Goal: Task Accomplishment & Management: Manage account settings

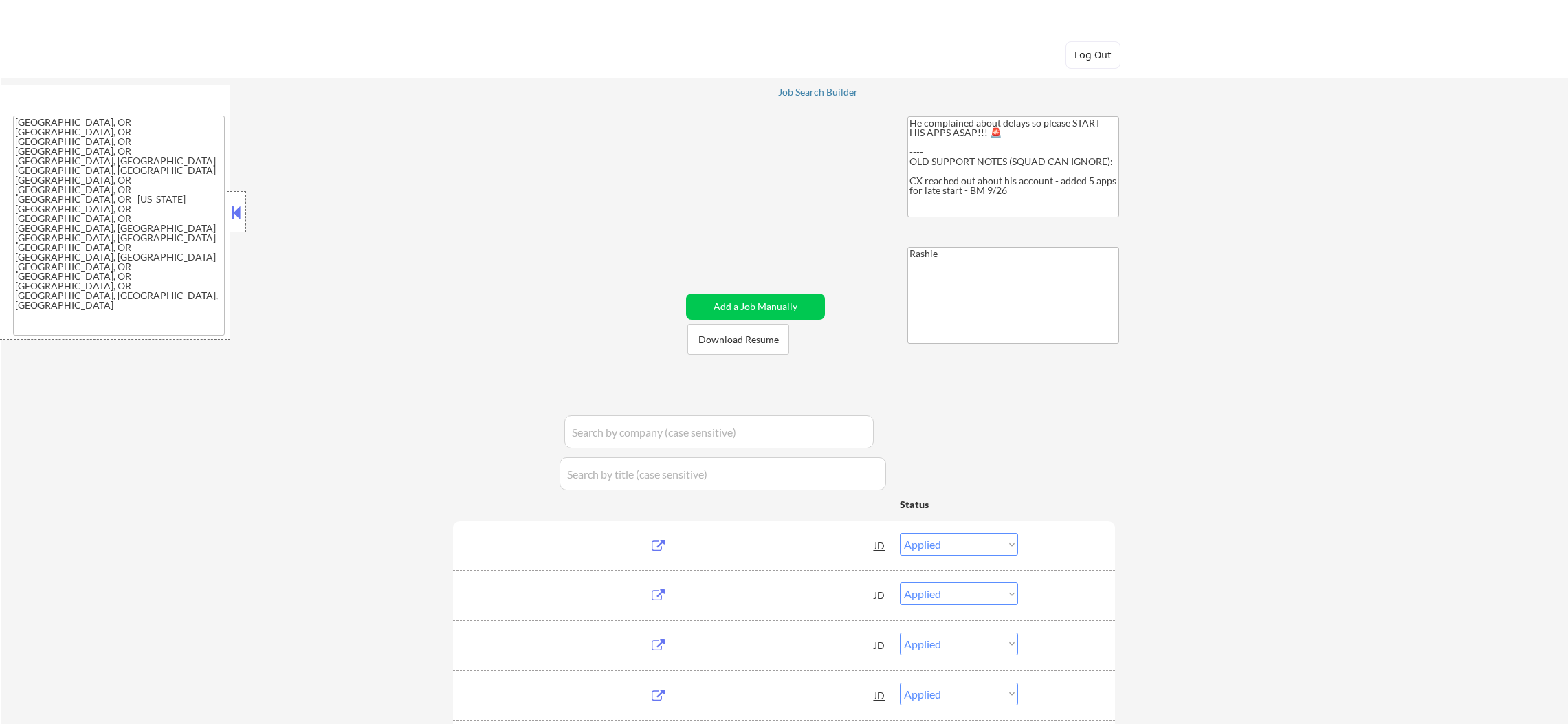
select select ""applied""
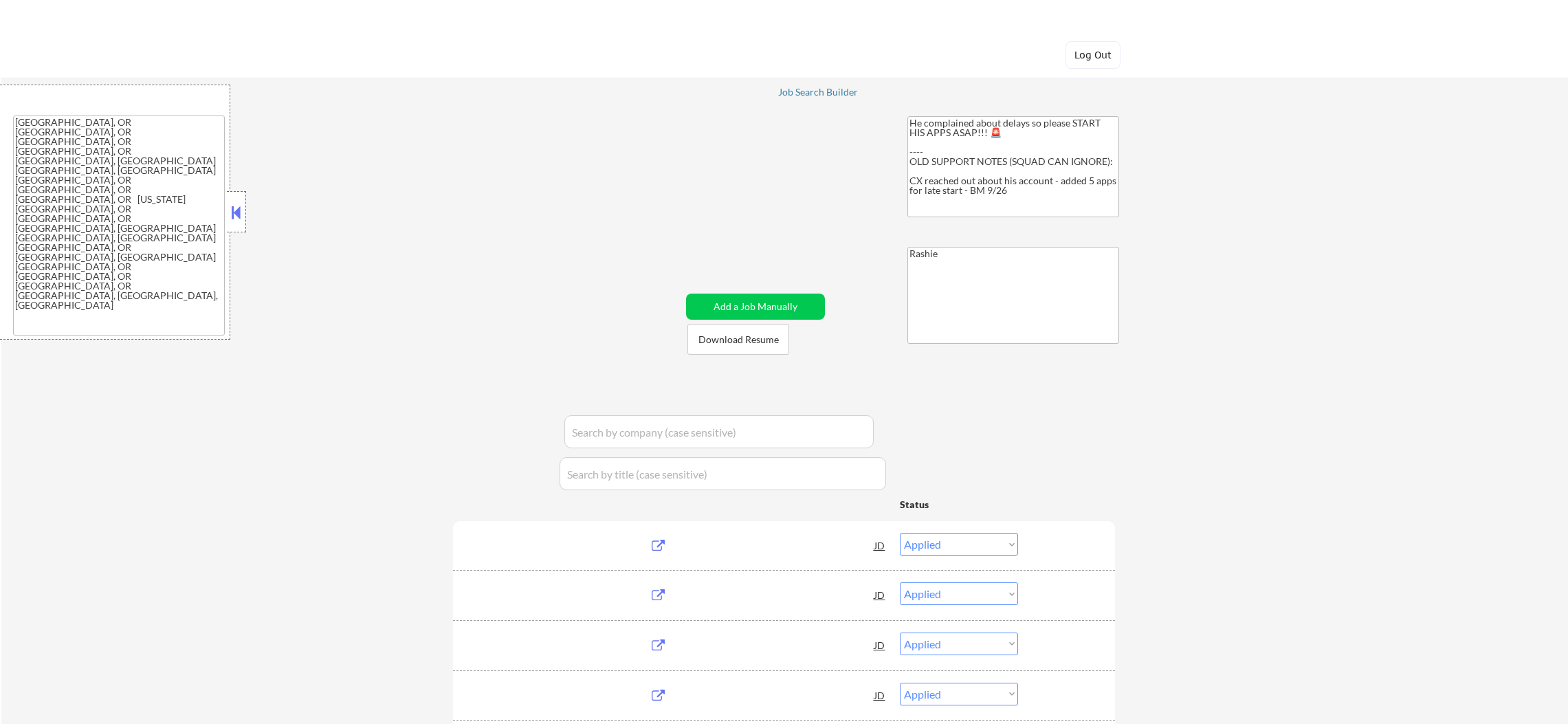
select select ""applied""
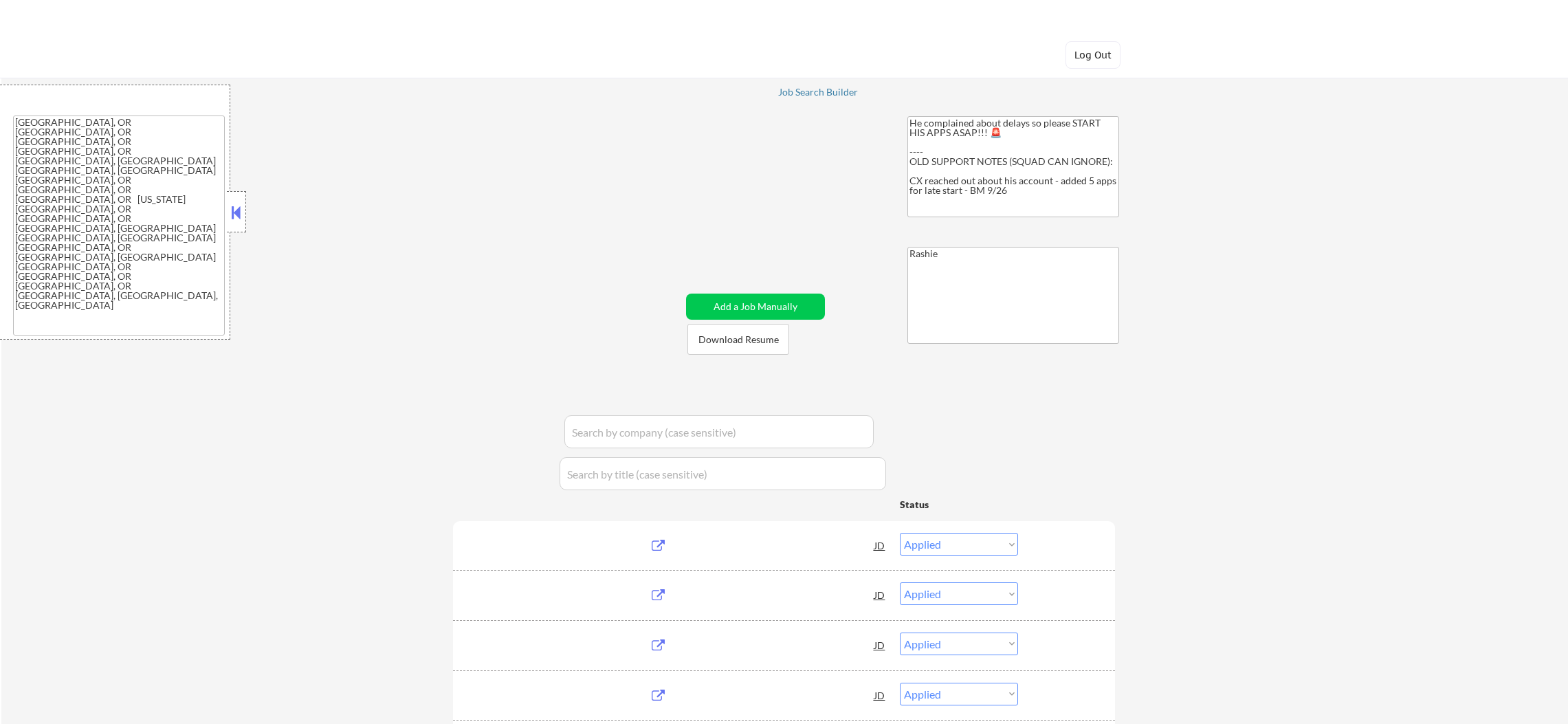
select select ""applied""
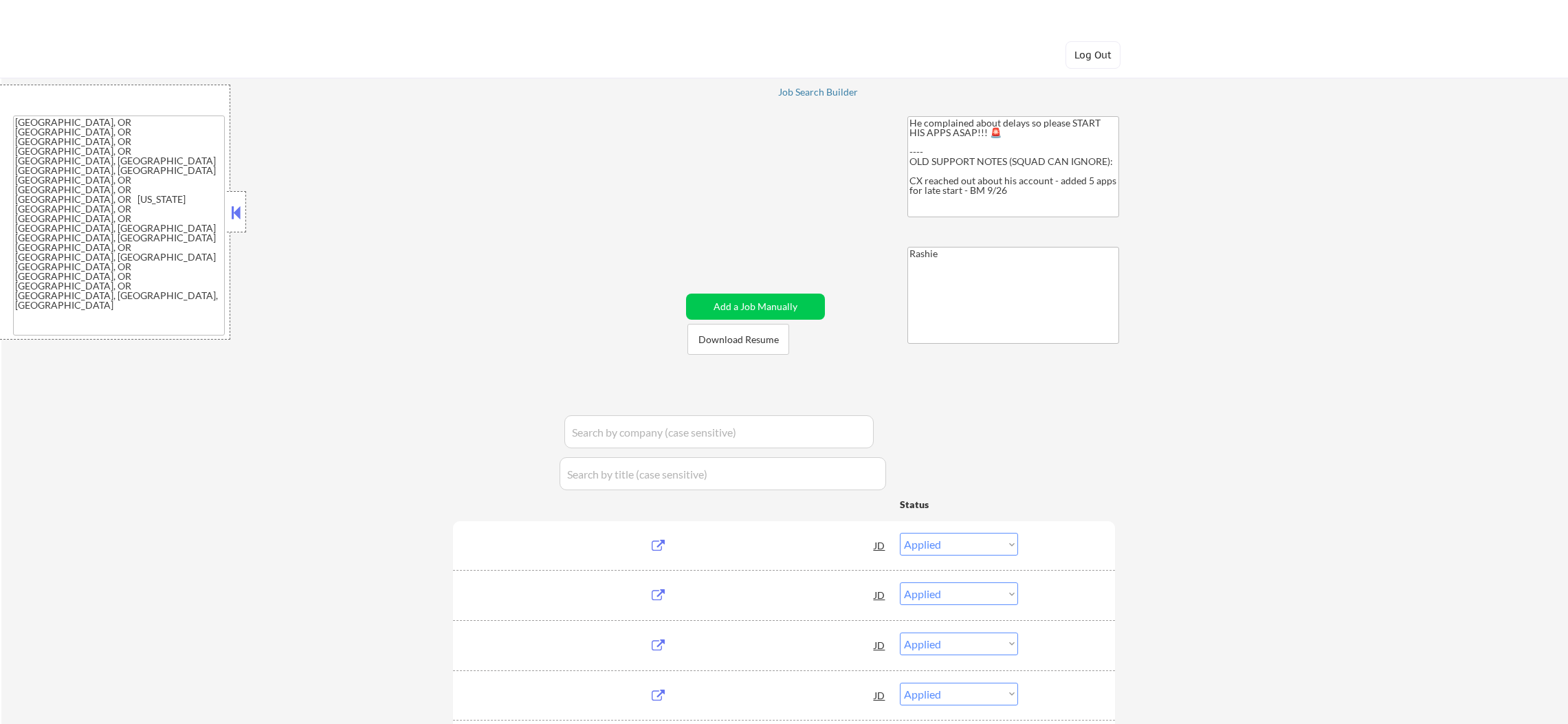
select select ""applied""
select select ""excluded__location_""
select select ""excluded""
select select ""excluded__salary_""
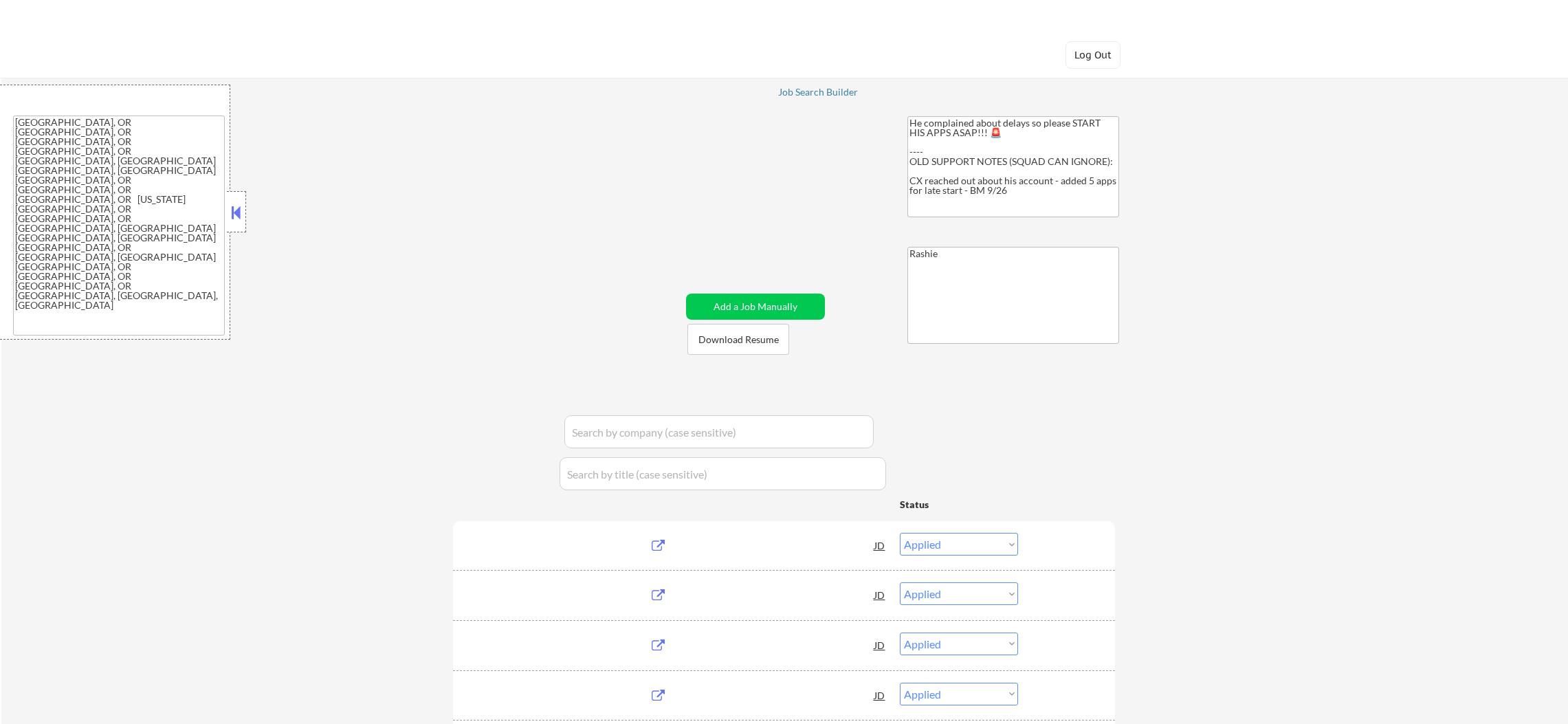
select select ""excluded__other_""
select select ""excluded__expired_""
select select ""excluded__bad_match_""
select select ""pending""
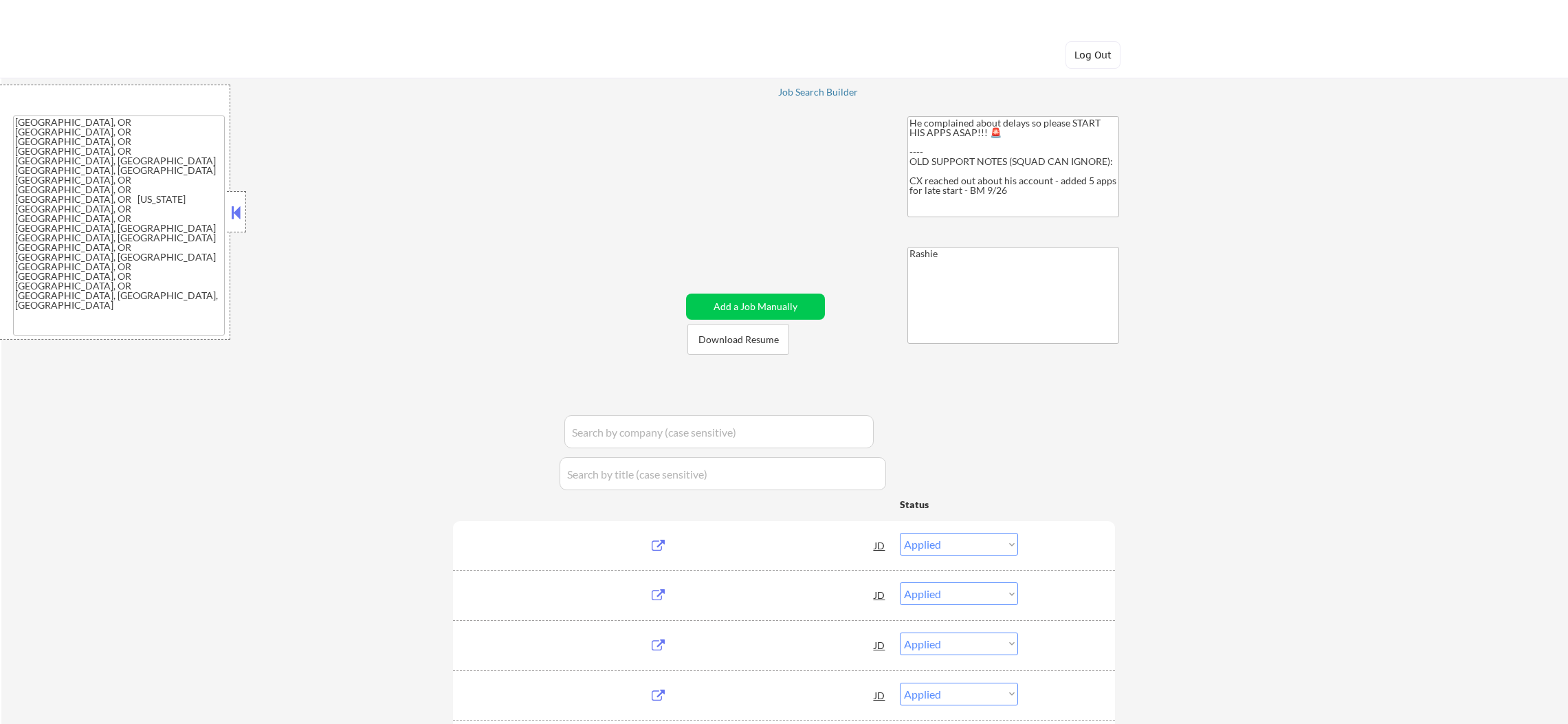
select select ""excluded__location_""
select select ""excluded__expired_""
select select ""excluded__location_""
select select ""excluded__salary_""
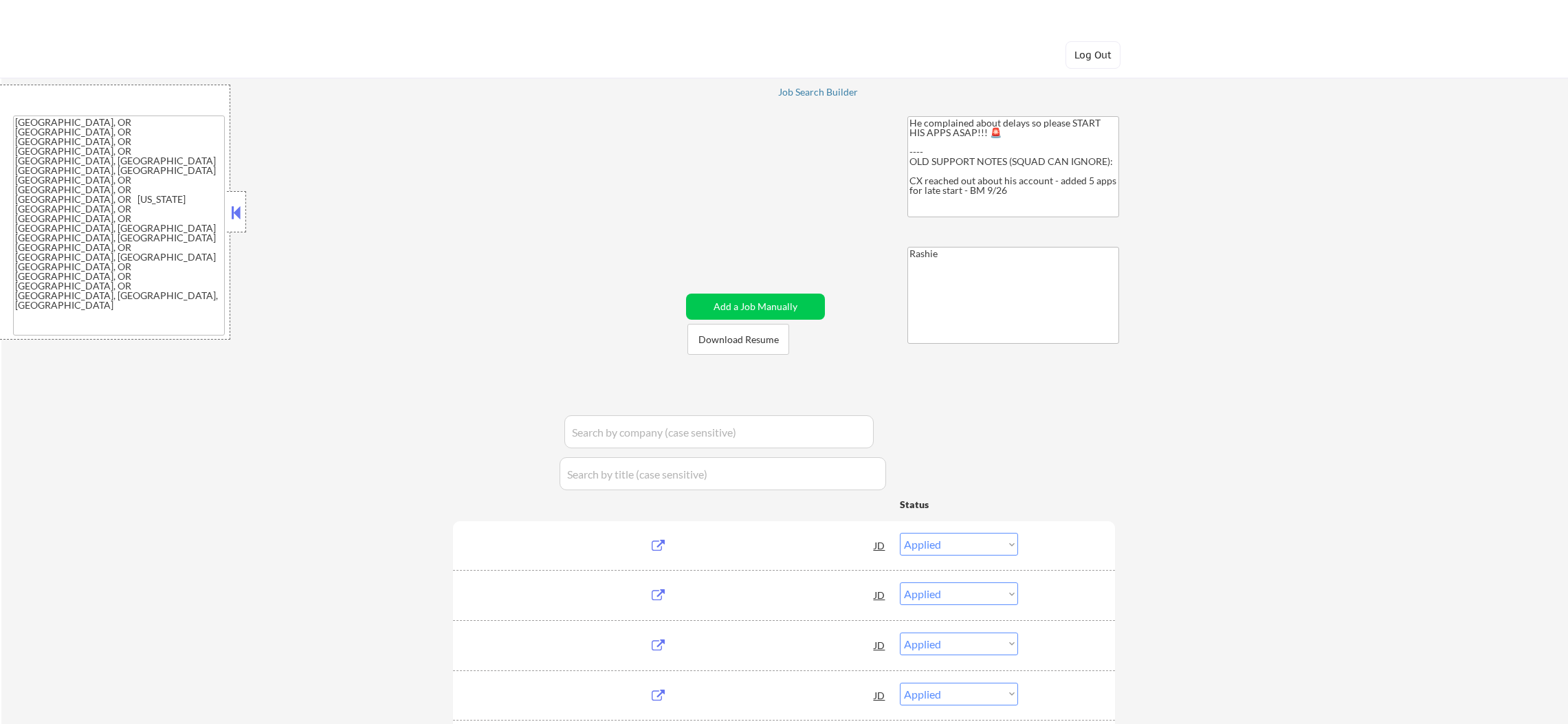
select select ""pending""
select select ""excluded__bad_match_""
select select ""pending""
select select ""excluded""
select select ""pending""
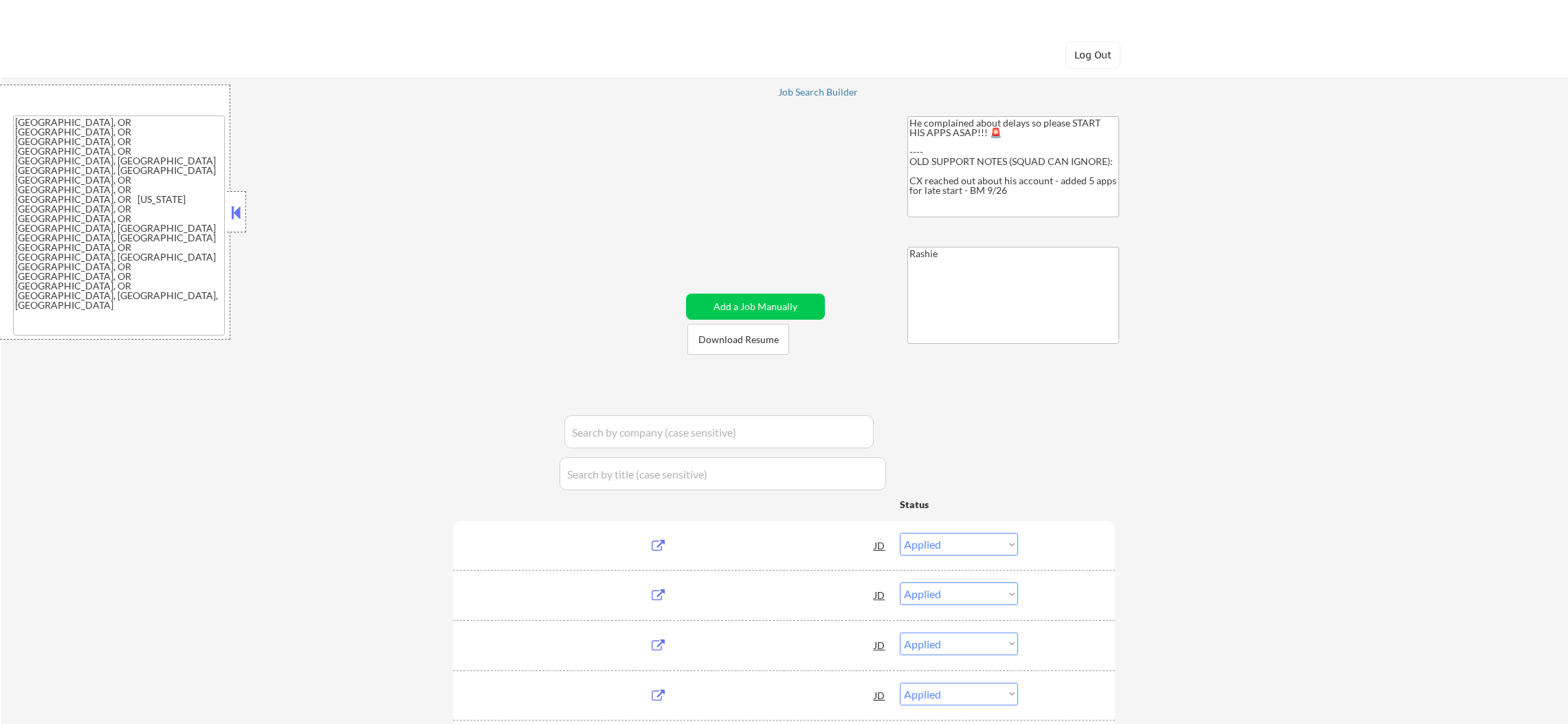
select select ""pending""
select select ""excluded""
select select ""pending""
select select ""excluded__salary_""
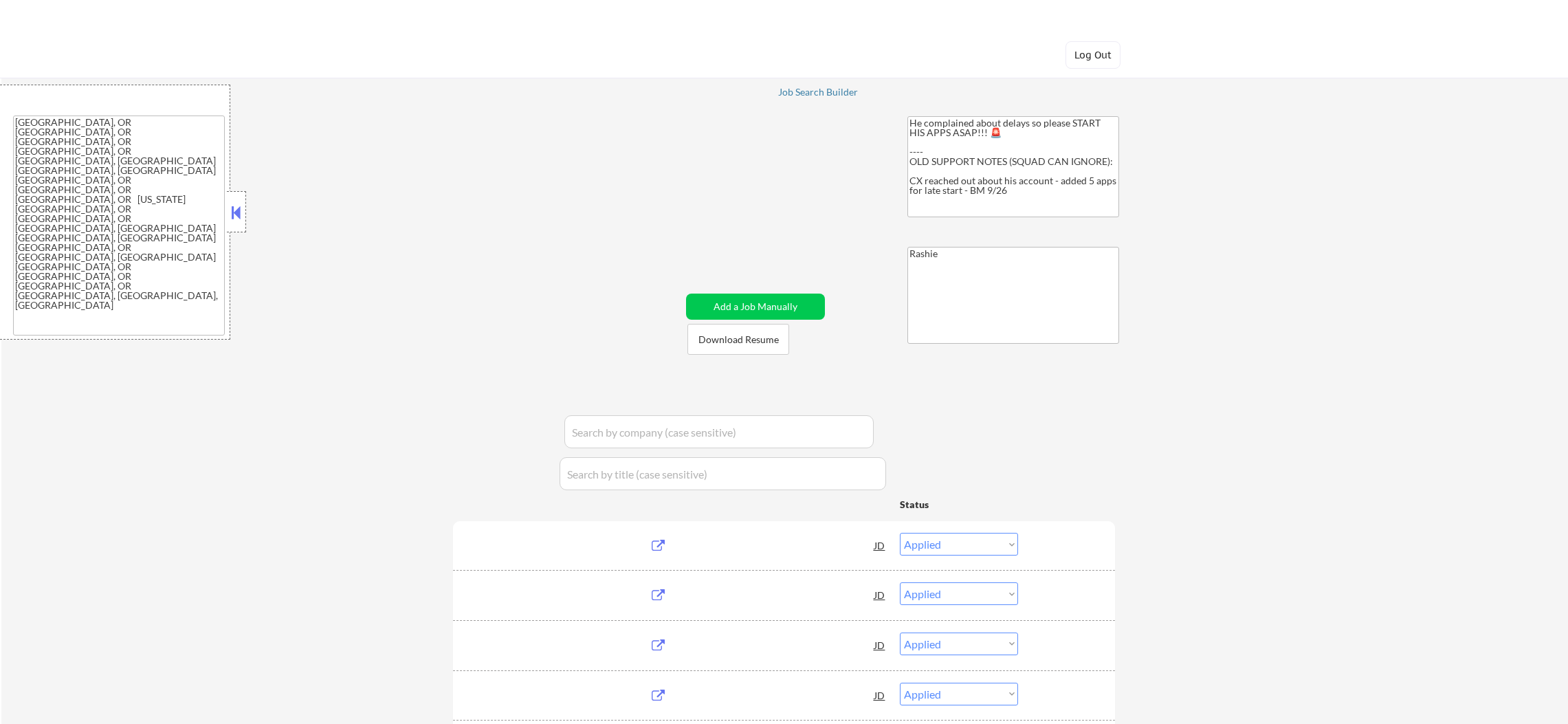
select select ""excluded__salary_""
select select ""pending""
select select ""excluded__salary_""
select select ""excluded__bad_match_""
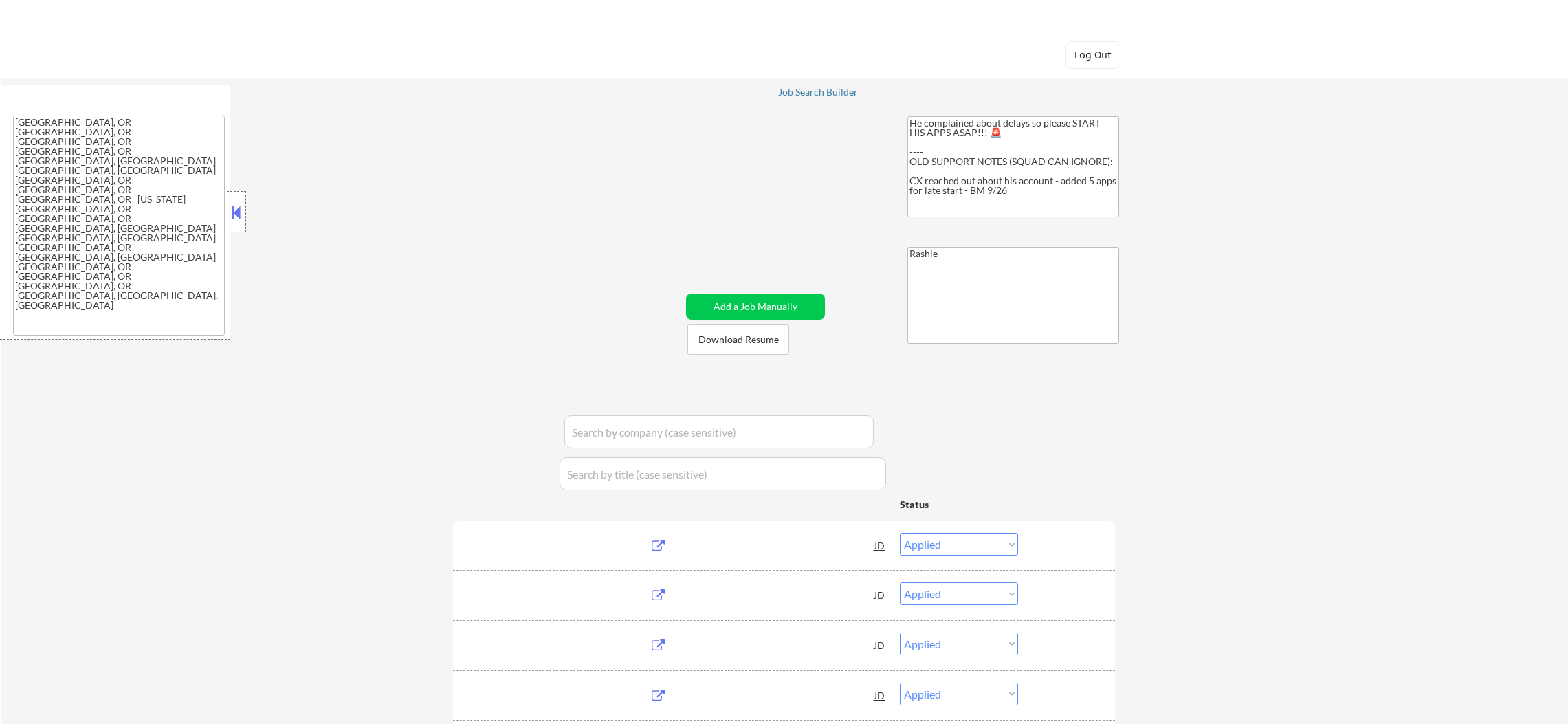
select select ""excluded__bad_match_""
select select ""excluded__location_""
select select ""excluded__expired_""
select select ""excluded""
select select ""excluded__salary_""
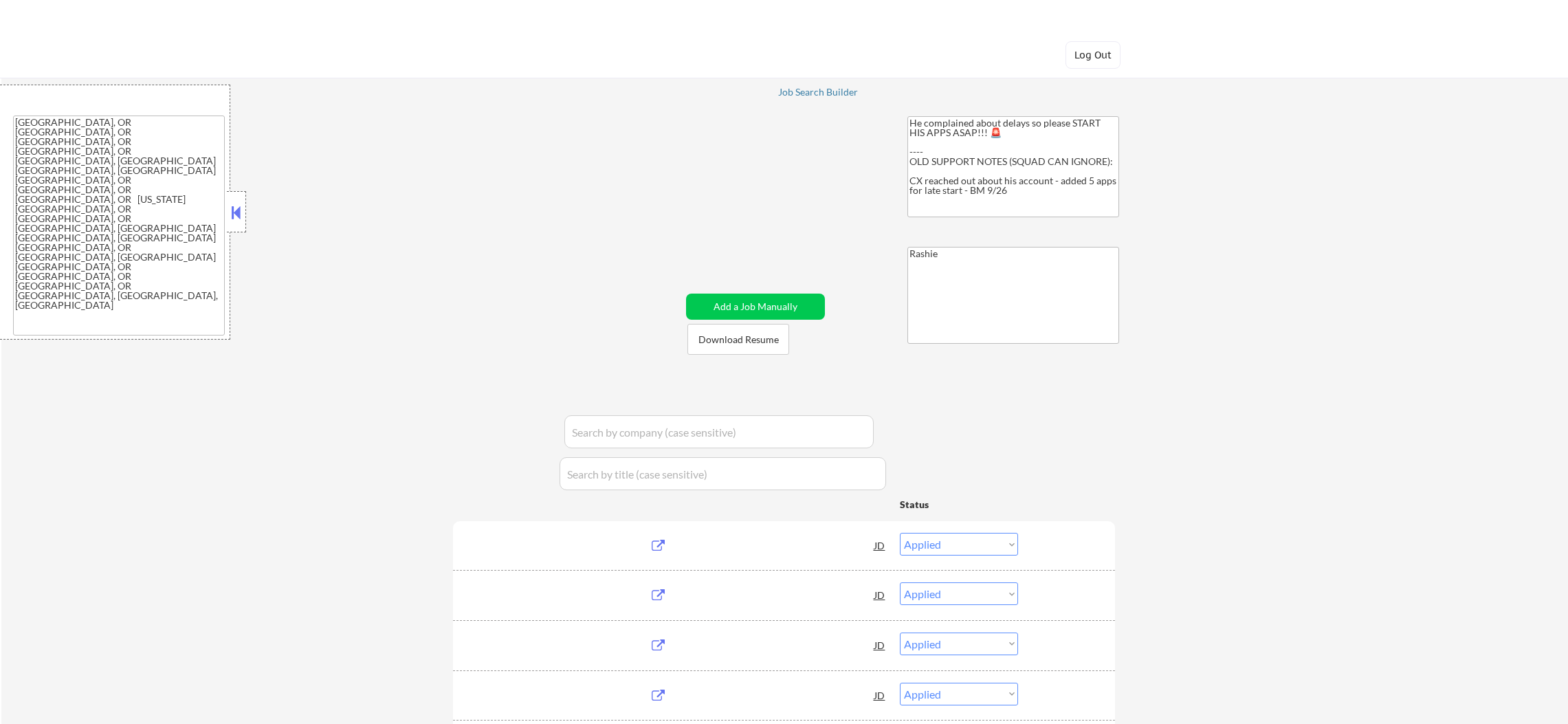
select select ""pending""
select select ""excluded__other_""
select select ""excluded""
select select ""excluded__expired_""
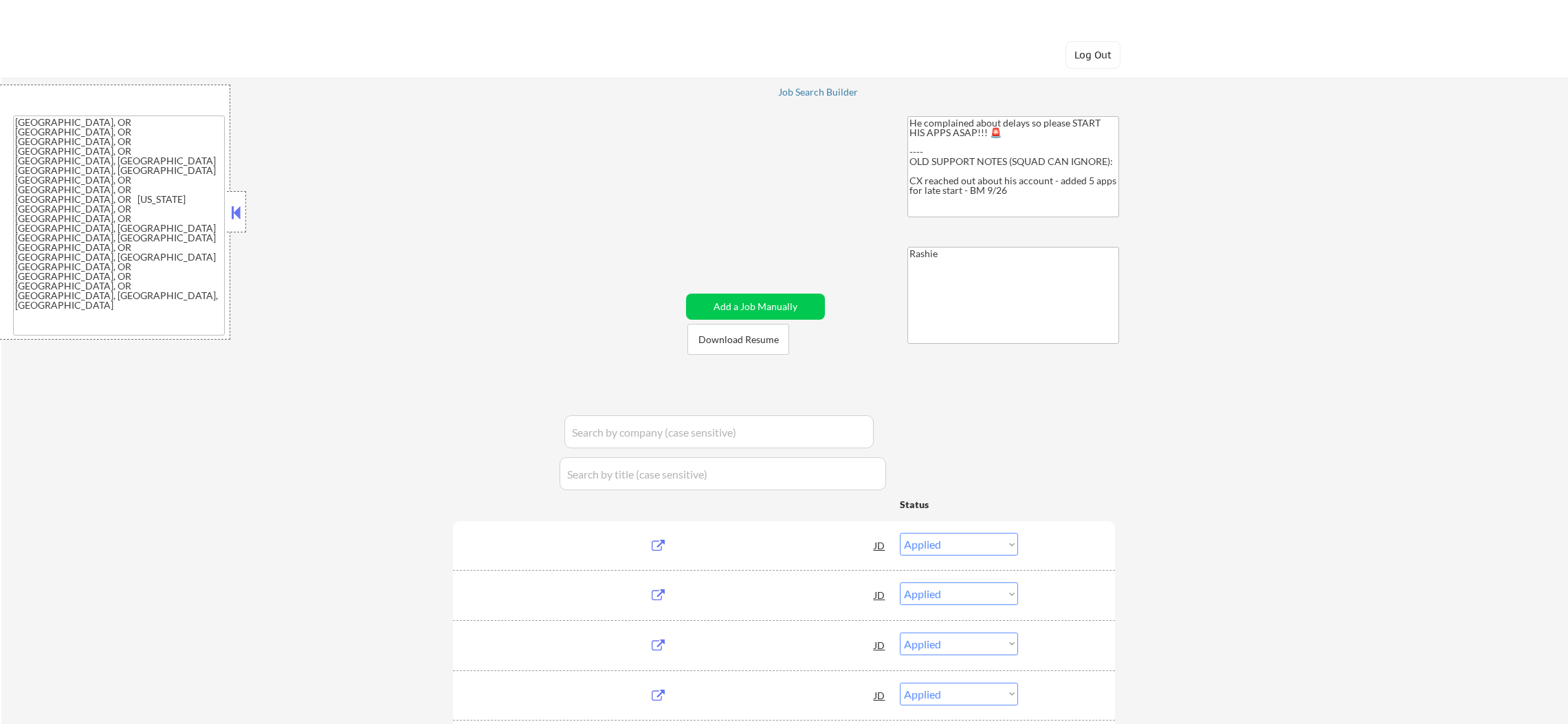
select select ""excluded__location_""
select select ""pending""
select select ""excluded__salary_""
select select ""pending""
select select ""excluded__bad_match_""
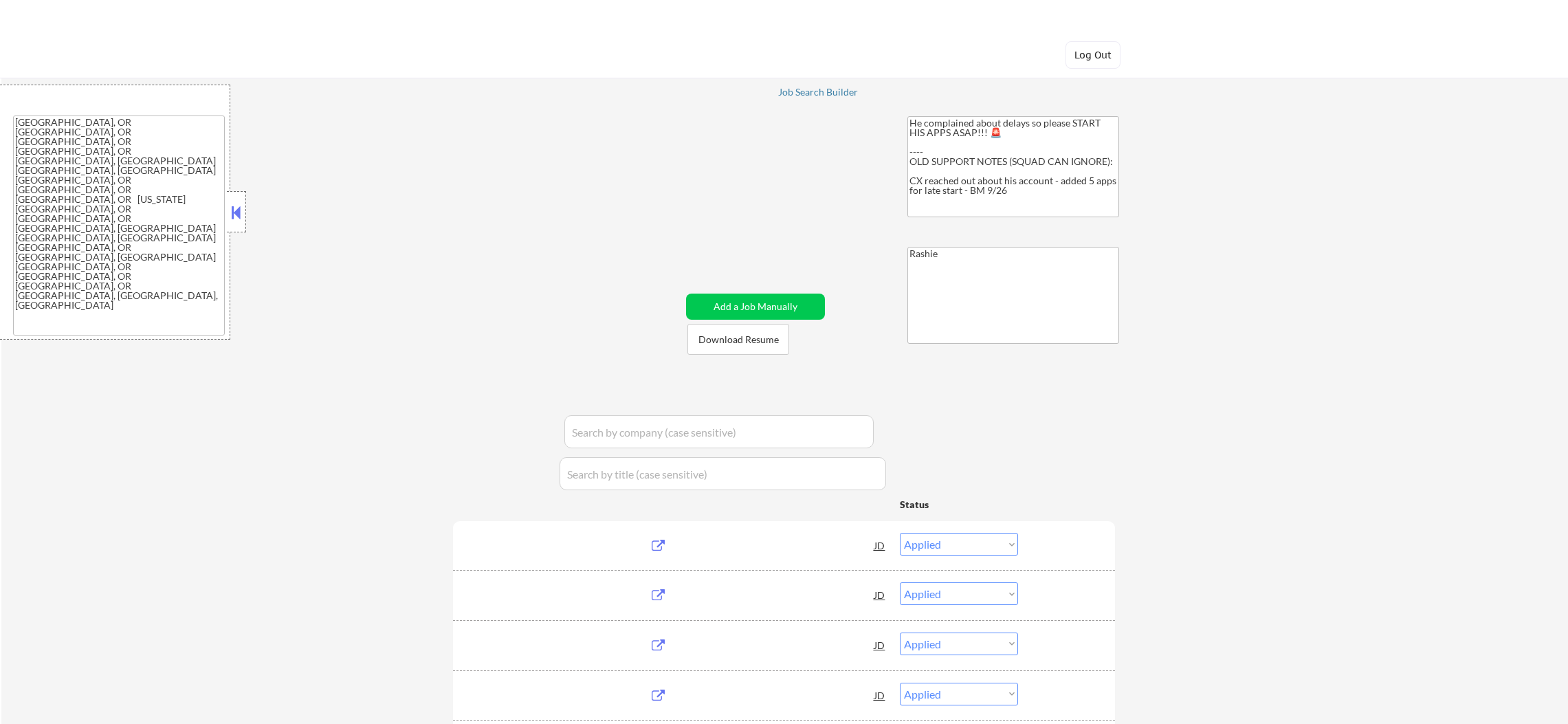
select select ""excluded__salary_""
select select ""excluded__bad_match_""
select select ""pending""
select select ""excluded__other_""
select select ""excluded__bad_match_""
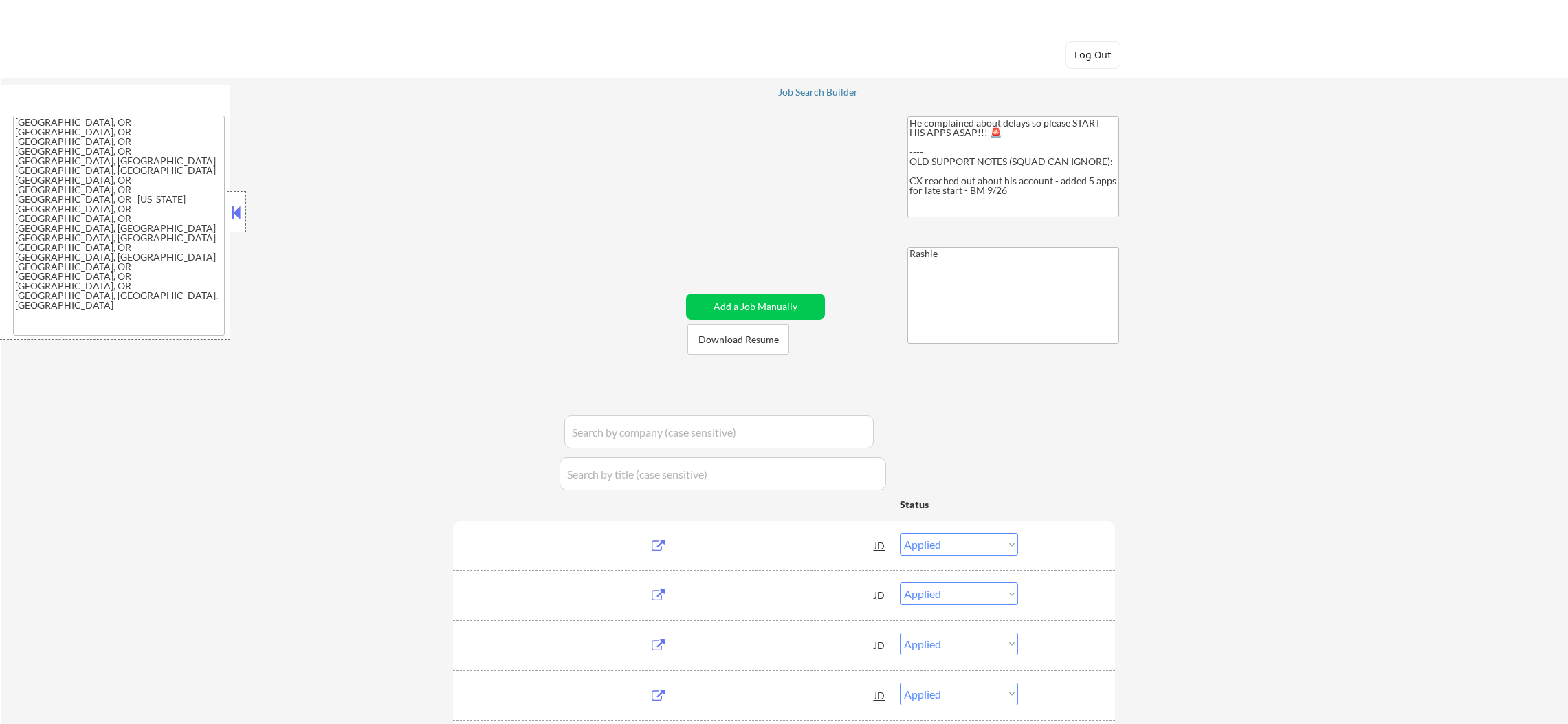
select select ""pending""
select select ""excluded""
select select ""pending""
select select ""excluded__other_""
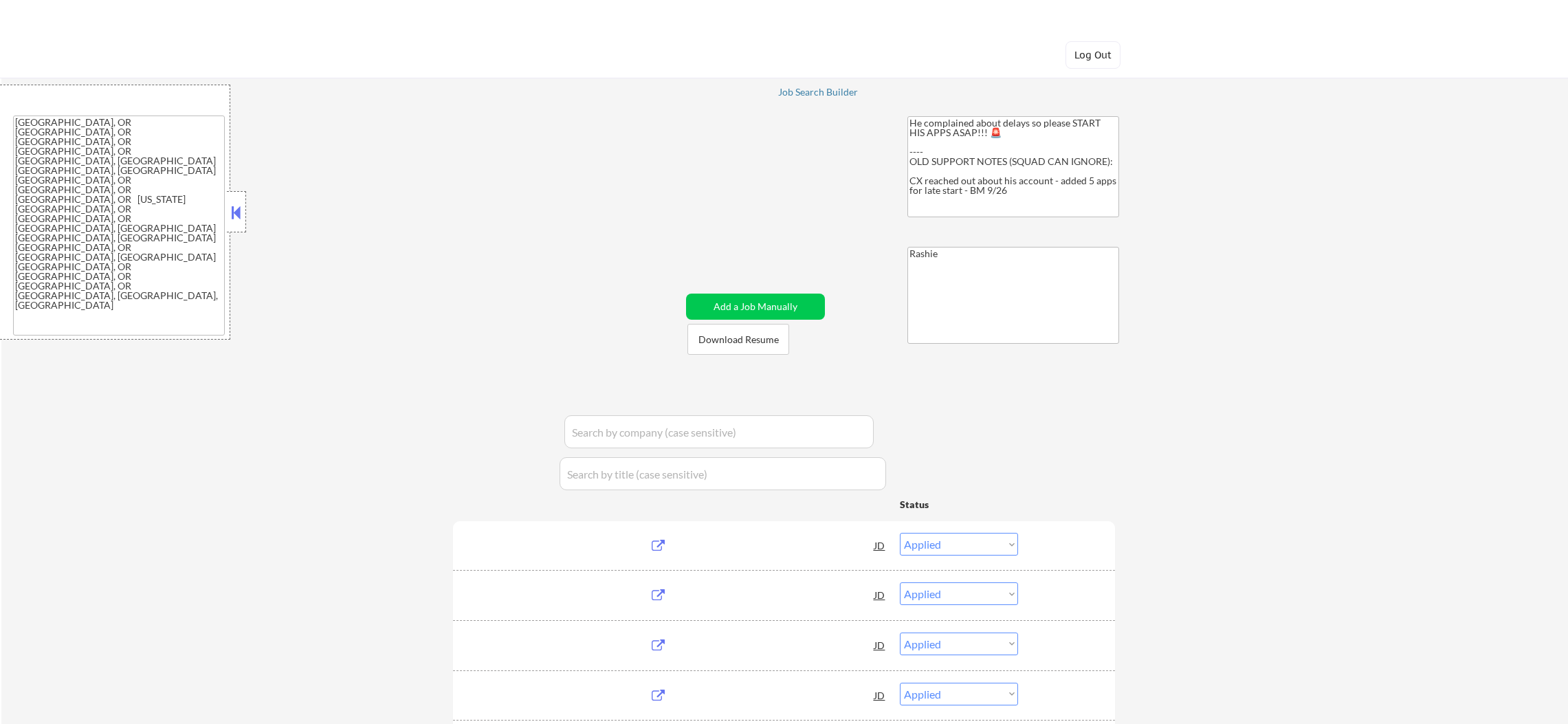
select select ""pending""
select select ""excluded""
select select ""excluded__expired_""
select select ""excluded__bad_match_""
select select ""excluded__location_""
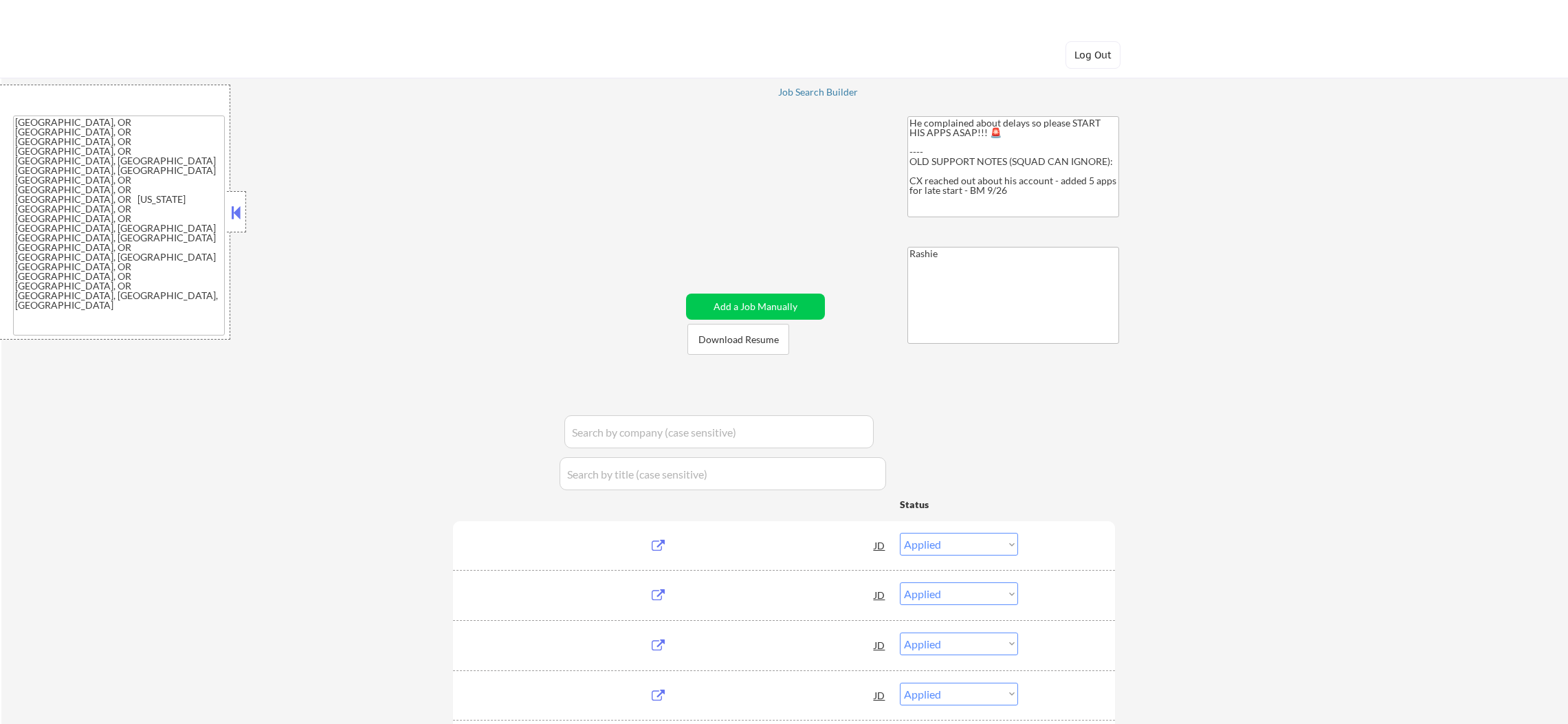
select select ""excluded__bad_match_""
select select ""pending""
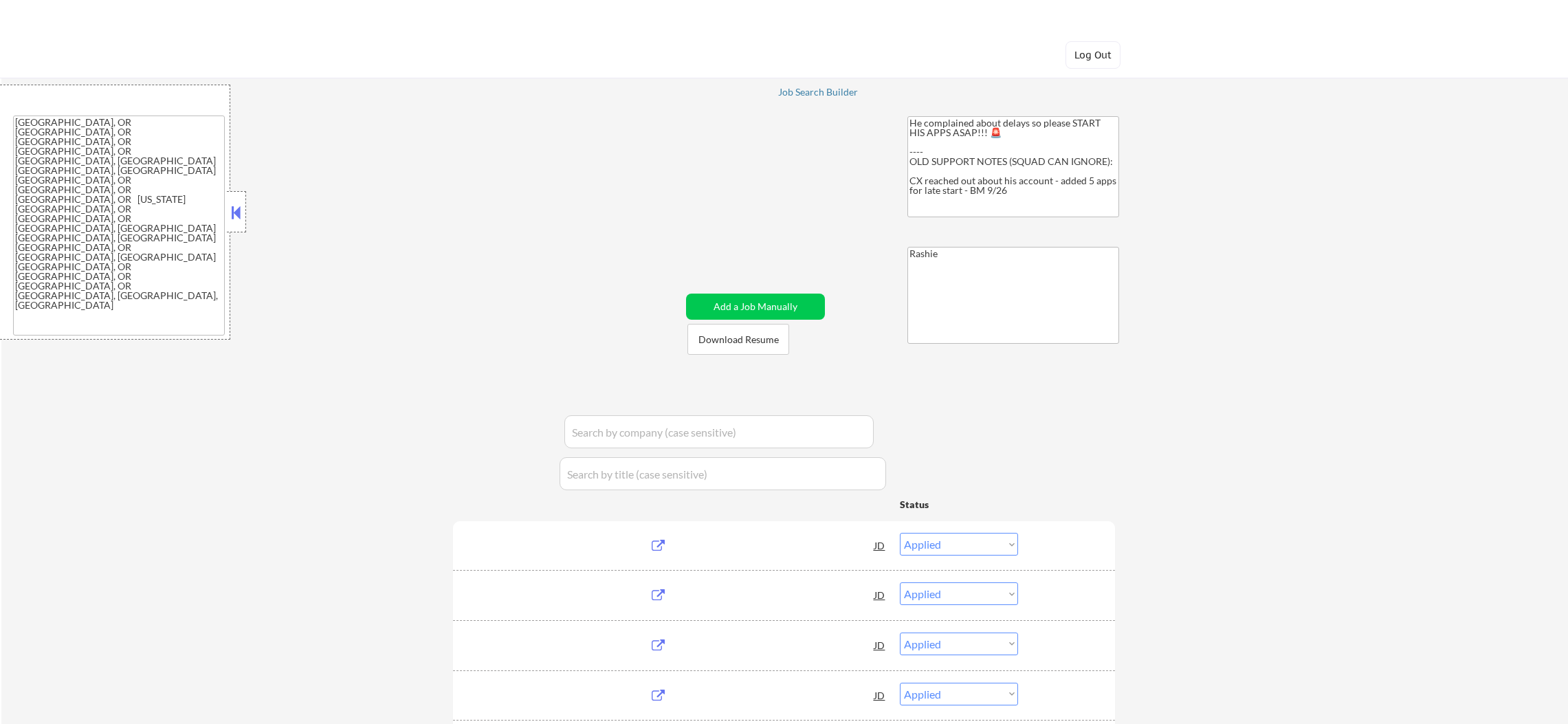
select select ""excluded__bad_match_""
select select ""pending""
select select ""excluded__salary_""
select select ""excluded__other_""
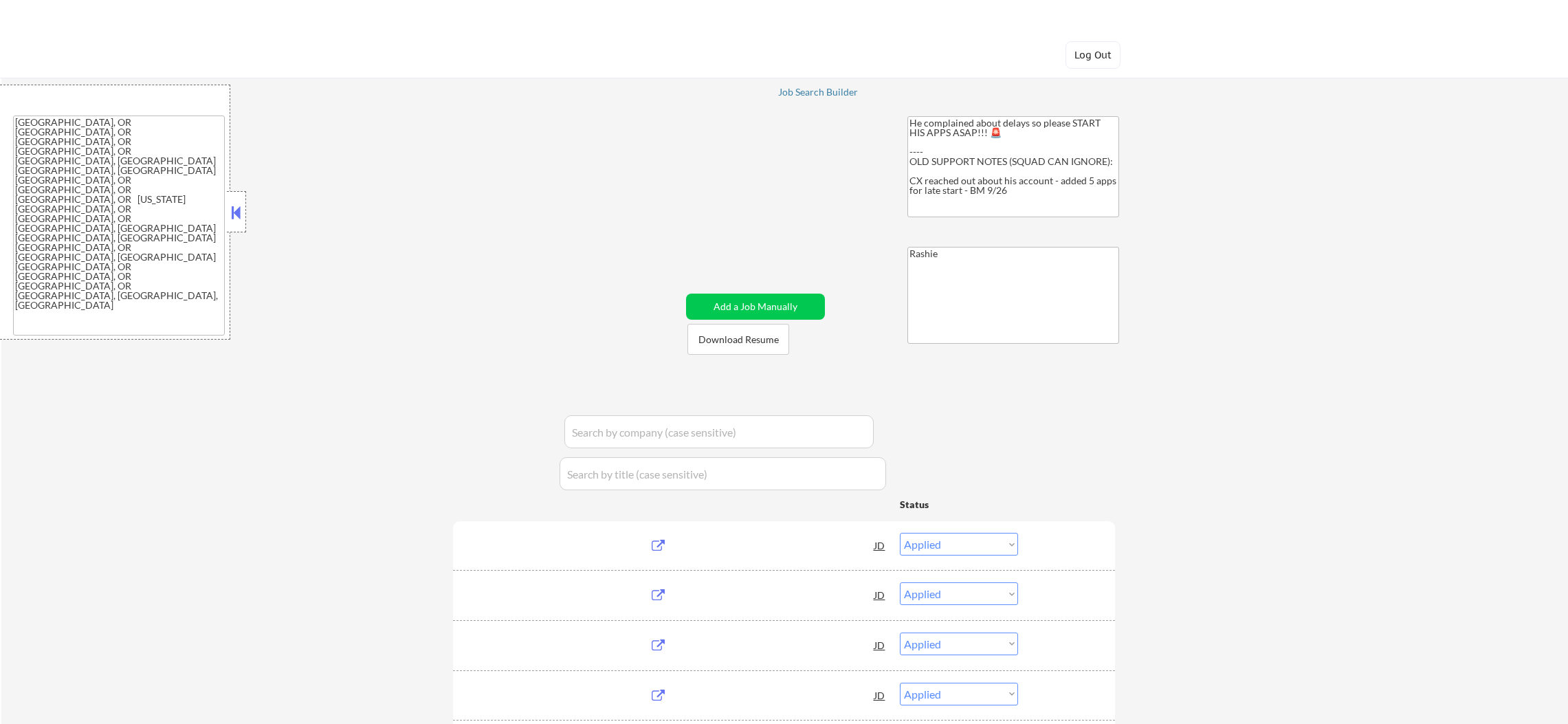
select select ""pending""
select select ""excluded__salary_""
select select ""pending""
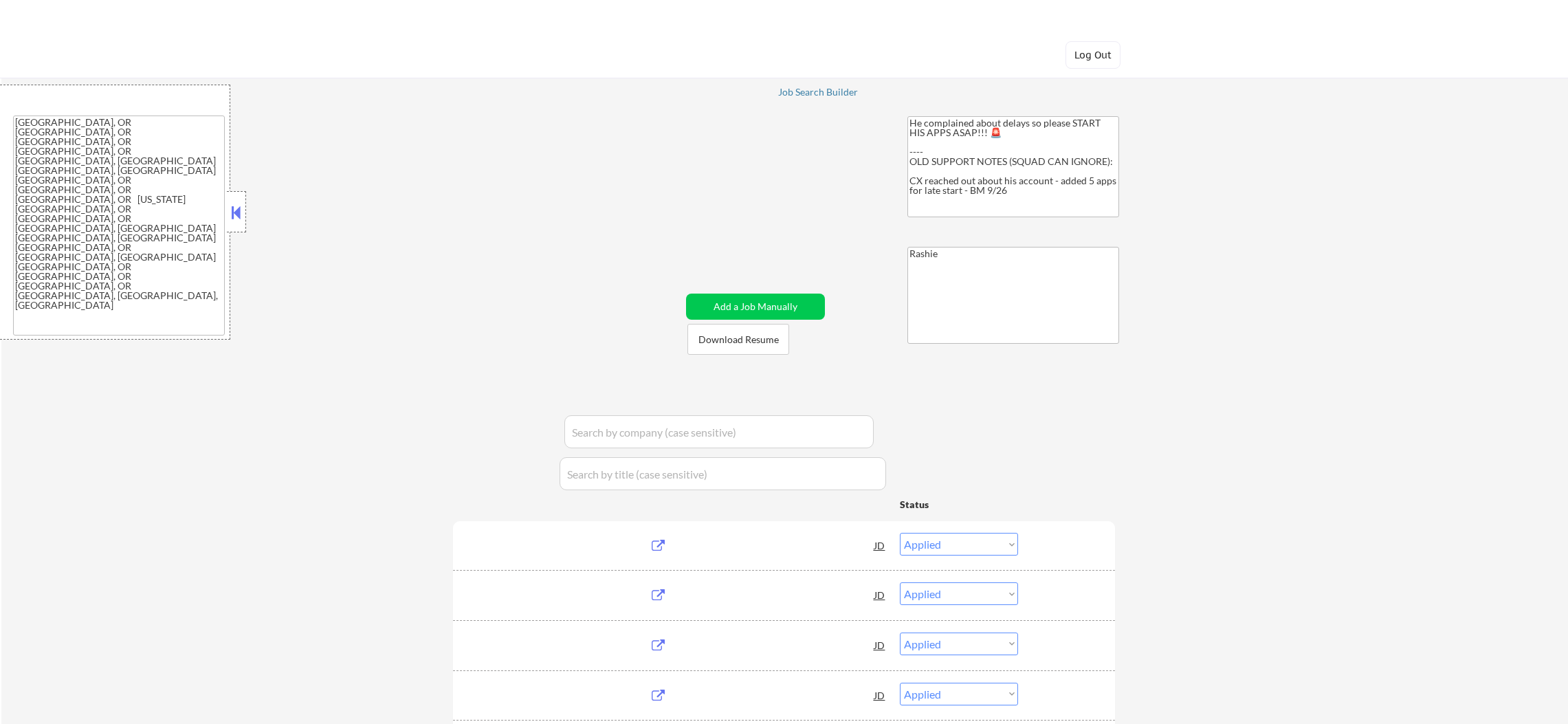
select select ""excluded__expired_""
select select ""pending""
select select ""excluded__location_""
select select ""pending""
select select ""excluded__other_""
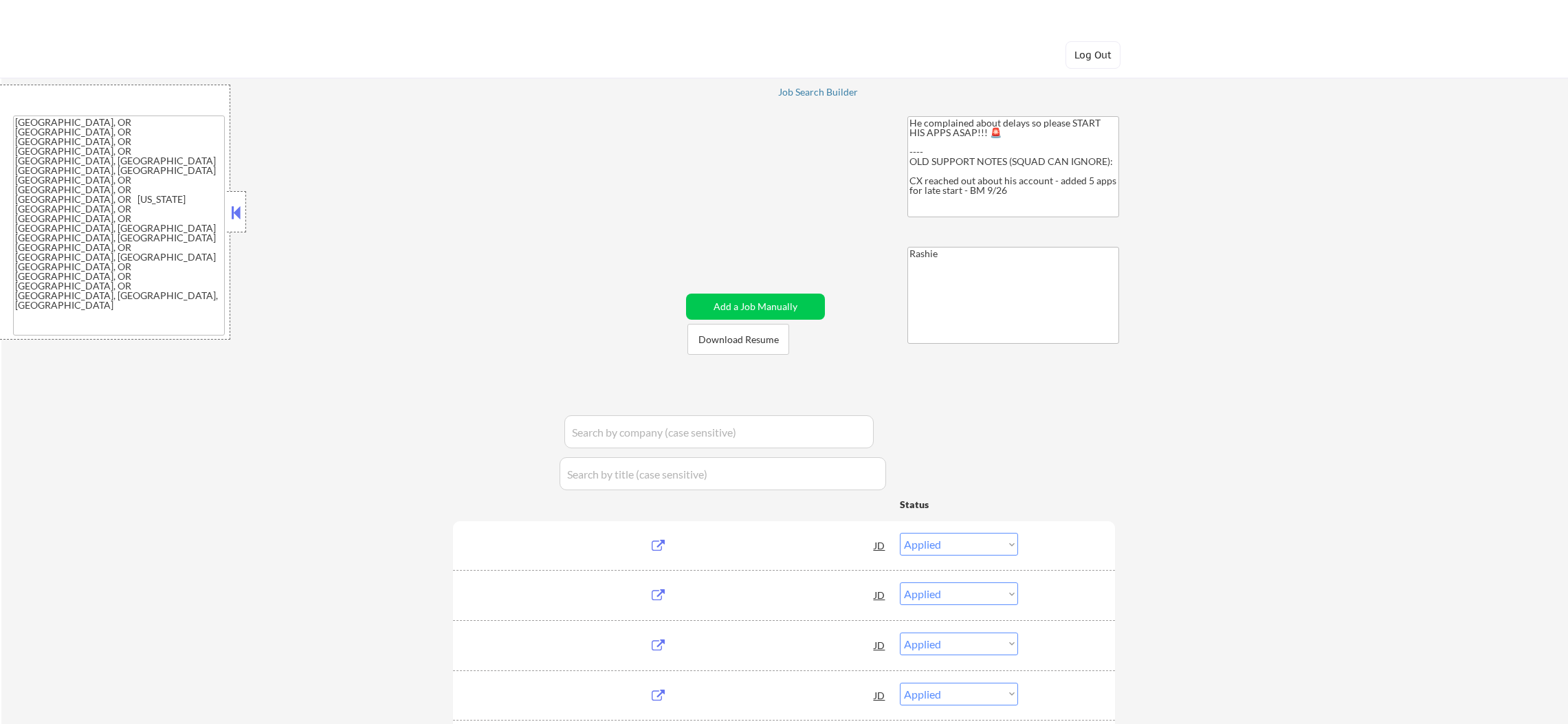
select select ""pending""
select select ""excluded__other_""
select select ""pending""
select select ""excluded__other_""
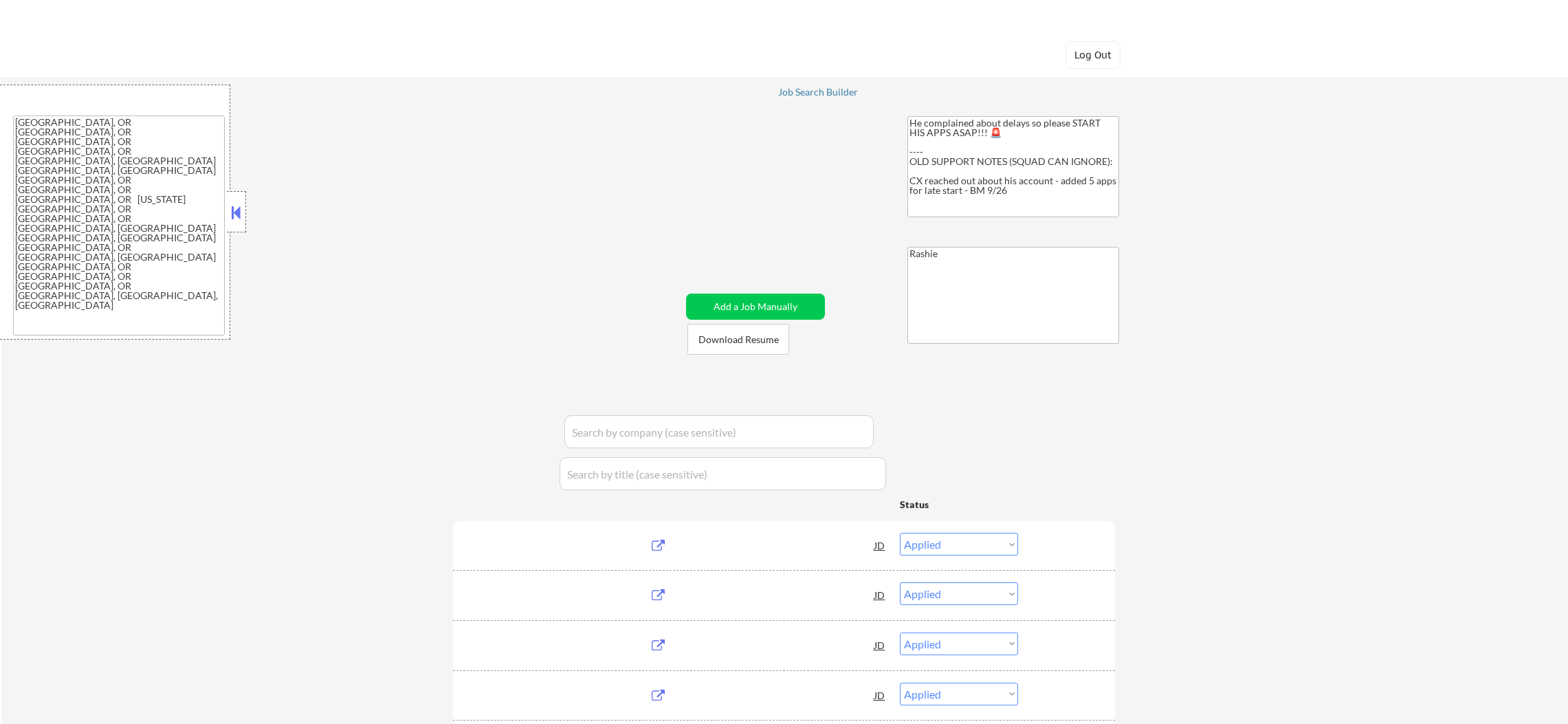
select select ""pending""
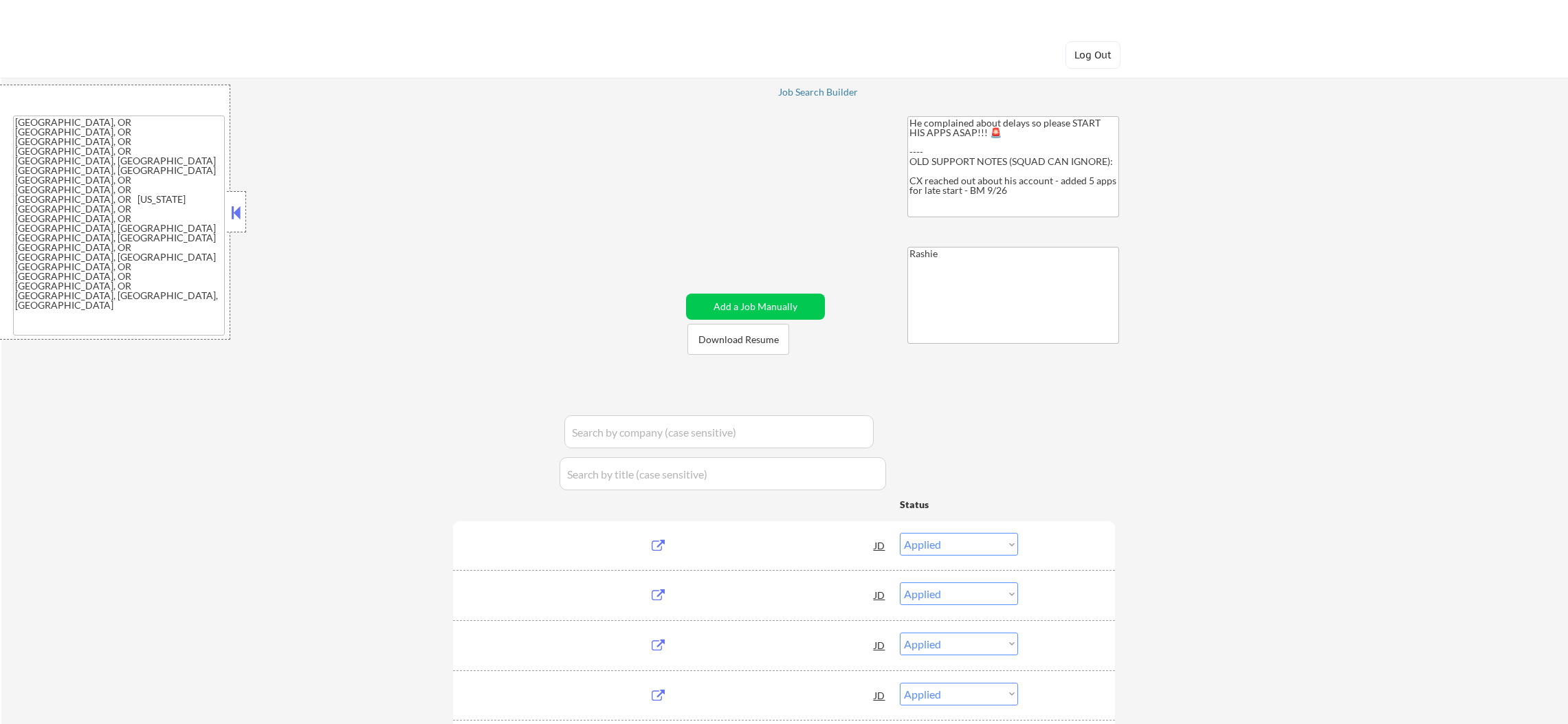
select select ""pending""
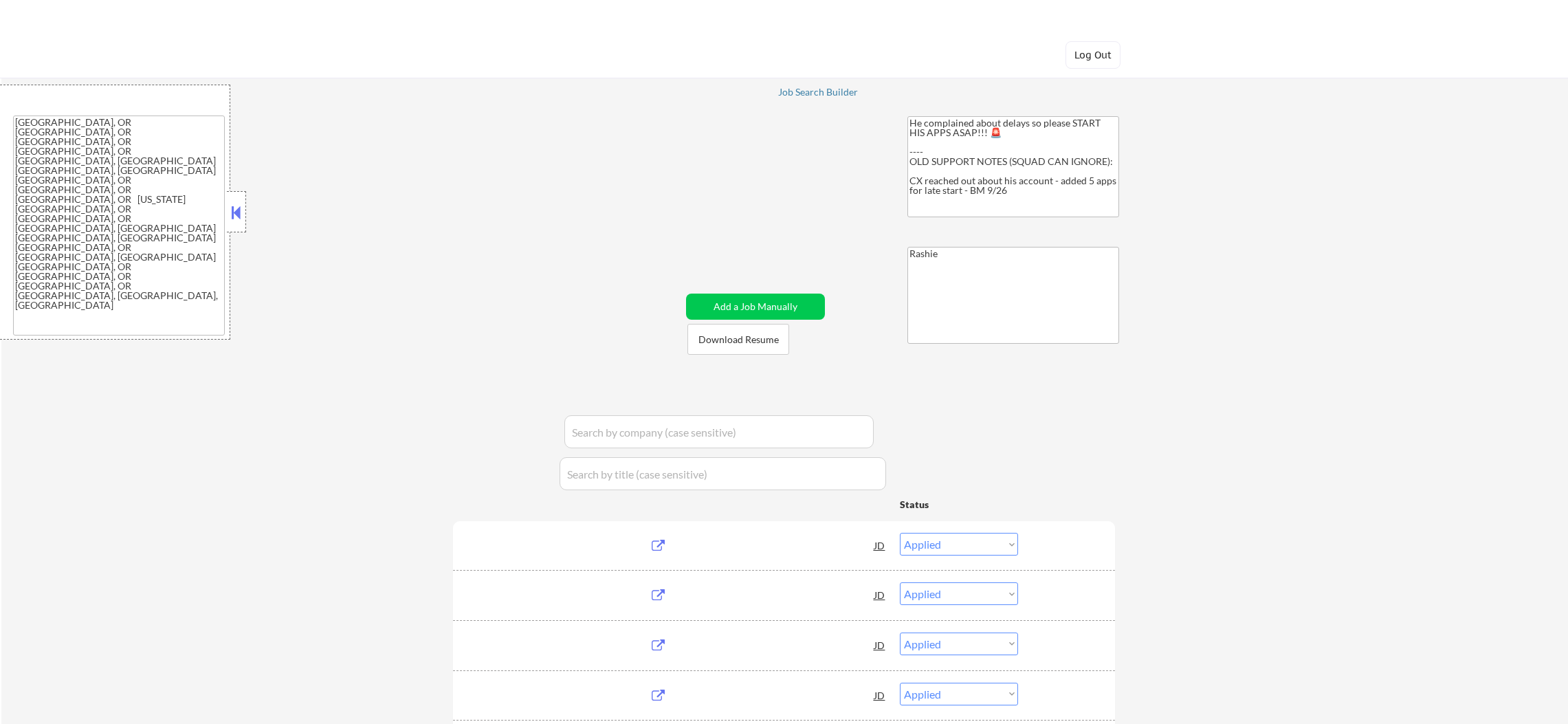
select select ""pending""
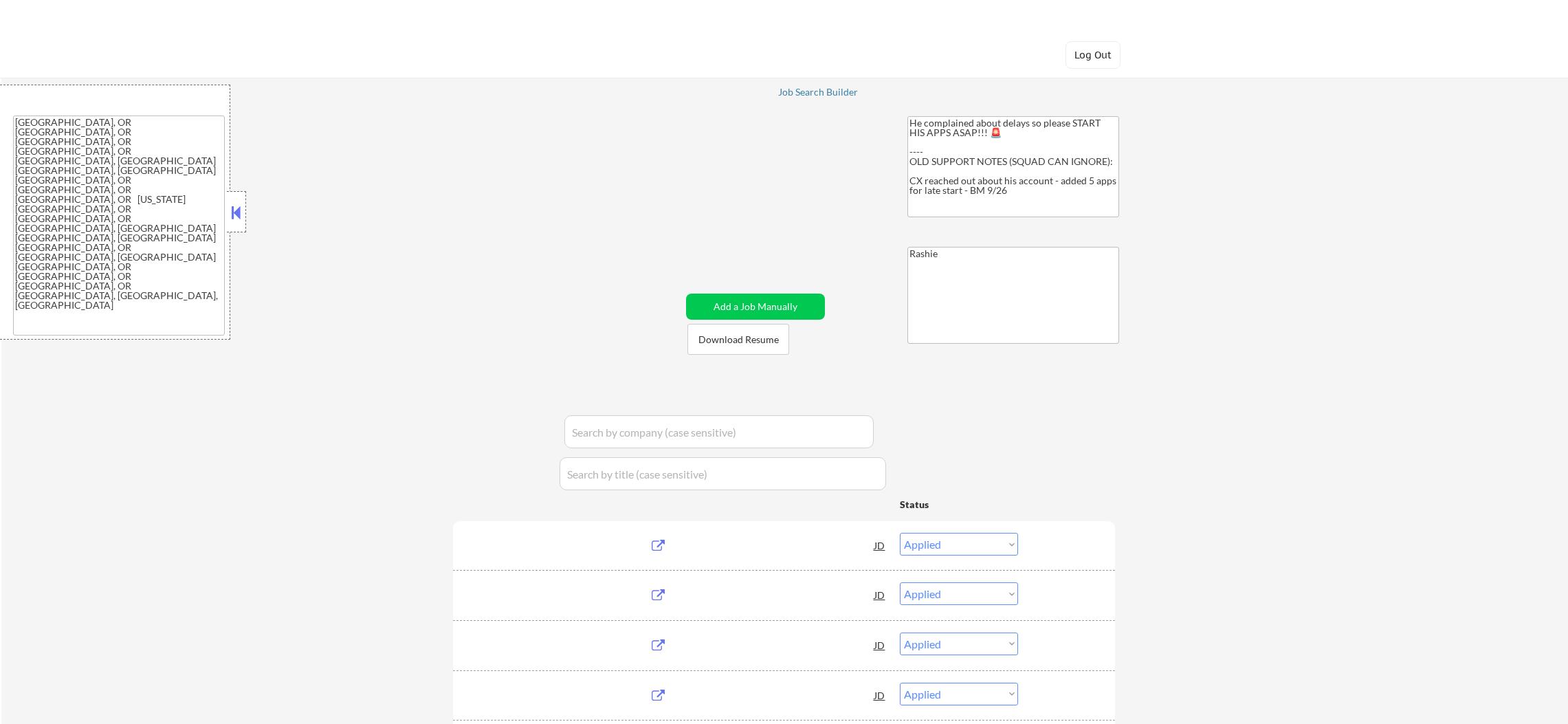
select select ""pending""
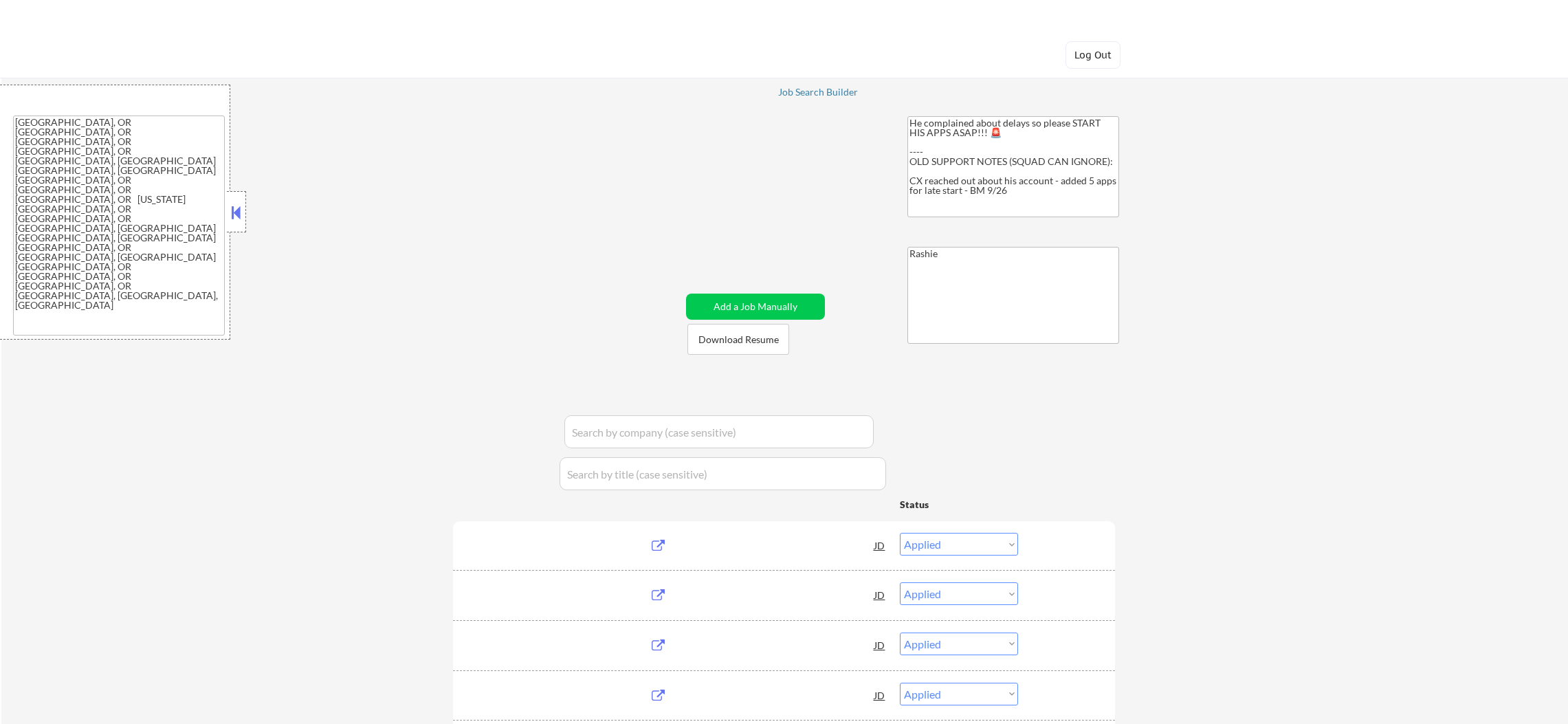
select select ""pending""
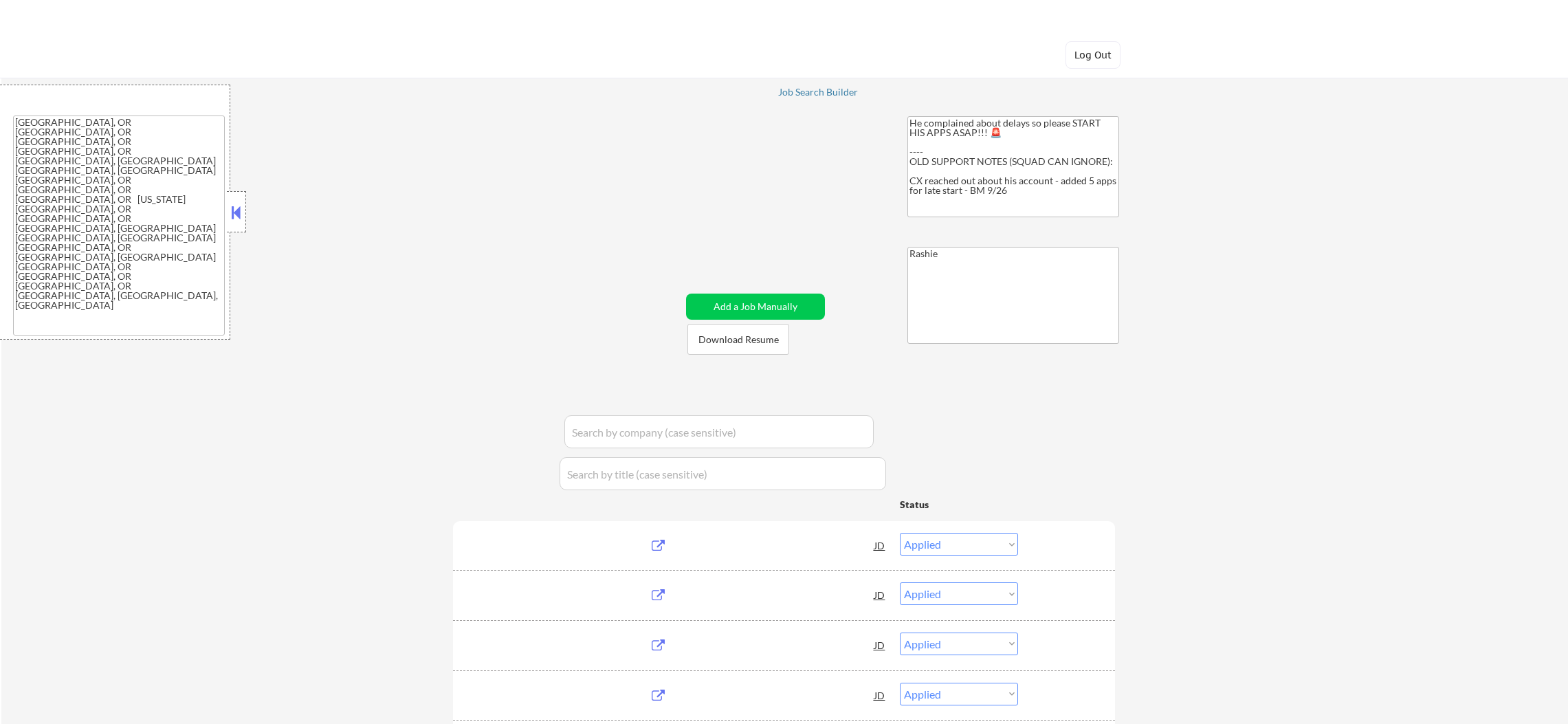
select select ""pending""
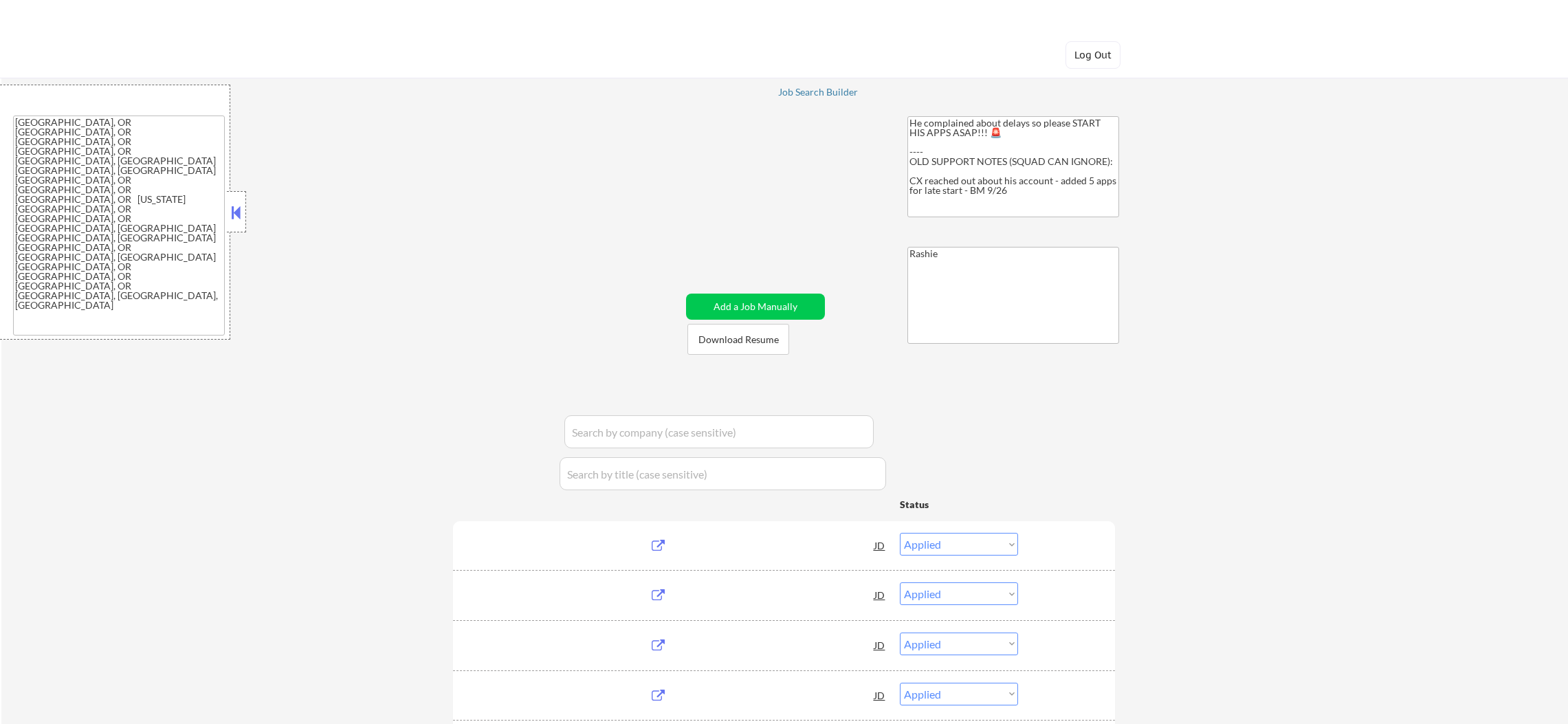
select select ""pending""
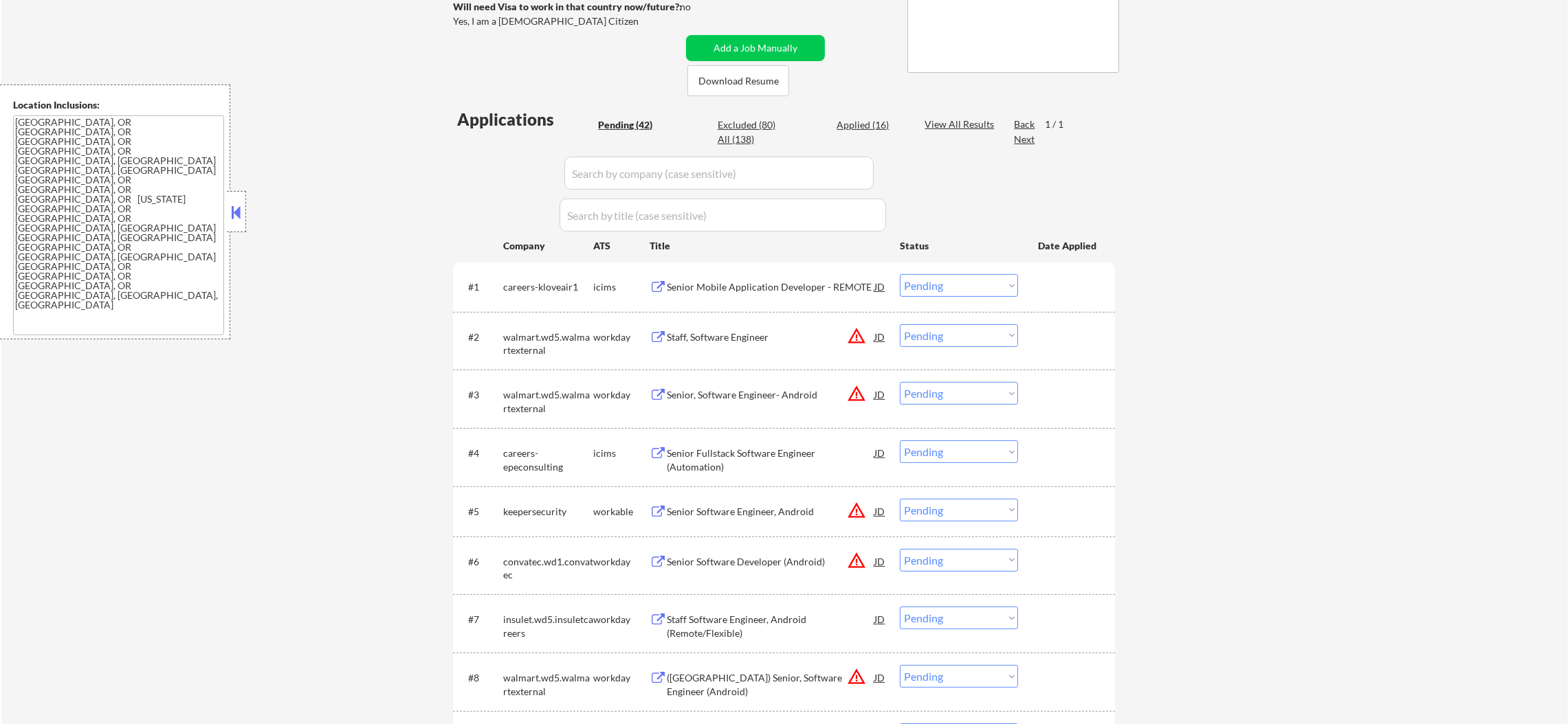
scroll to position [378, 0]
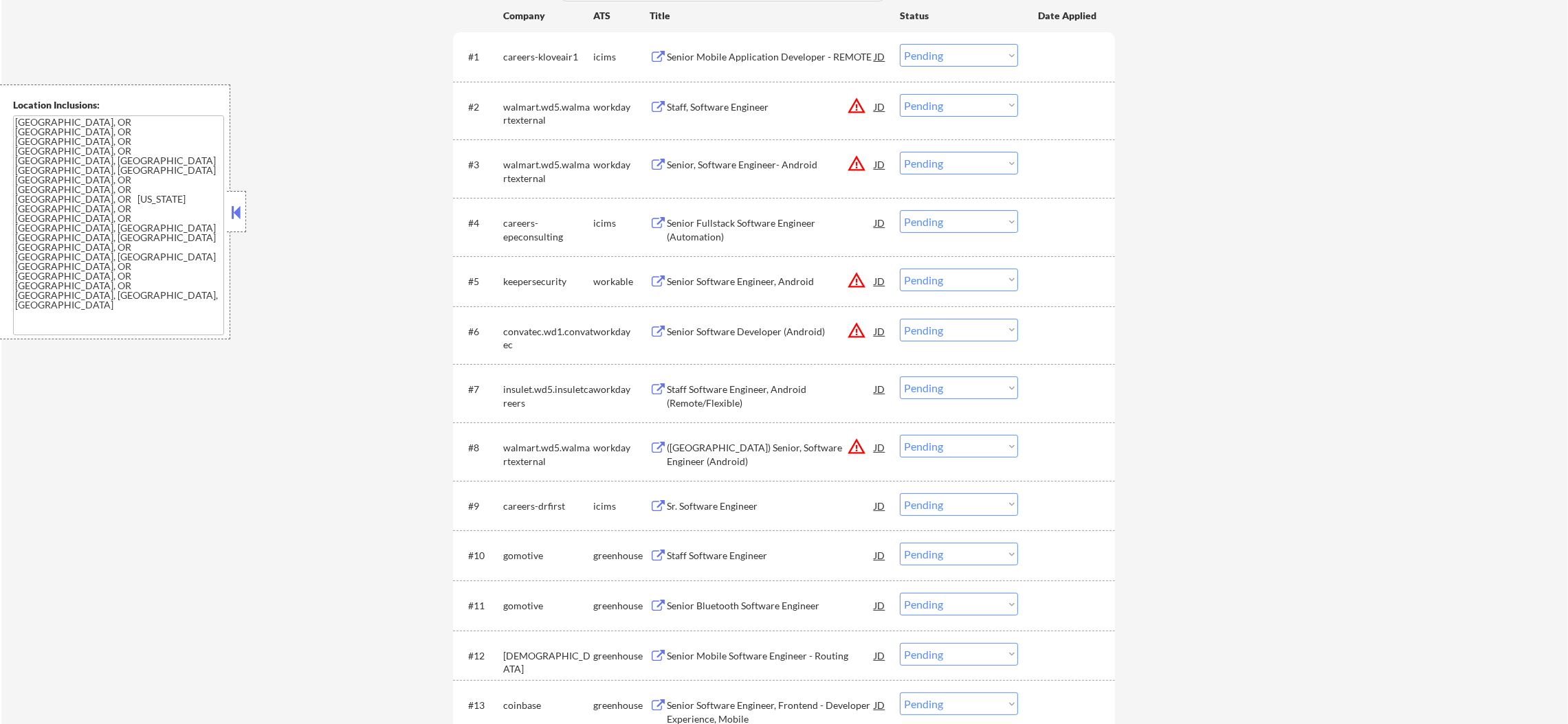
scroll to position [515, 0]
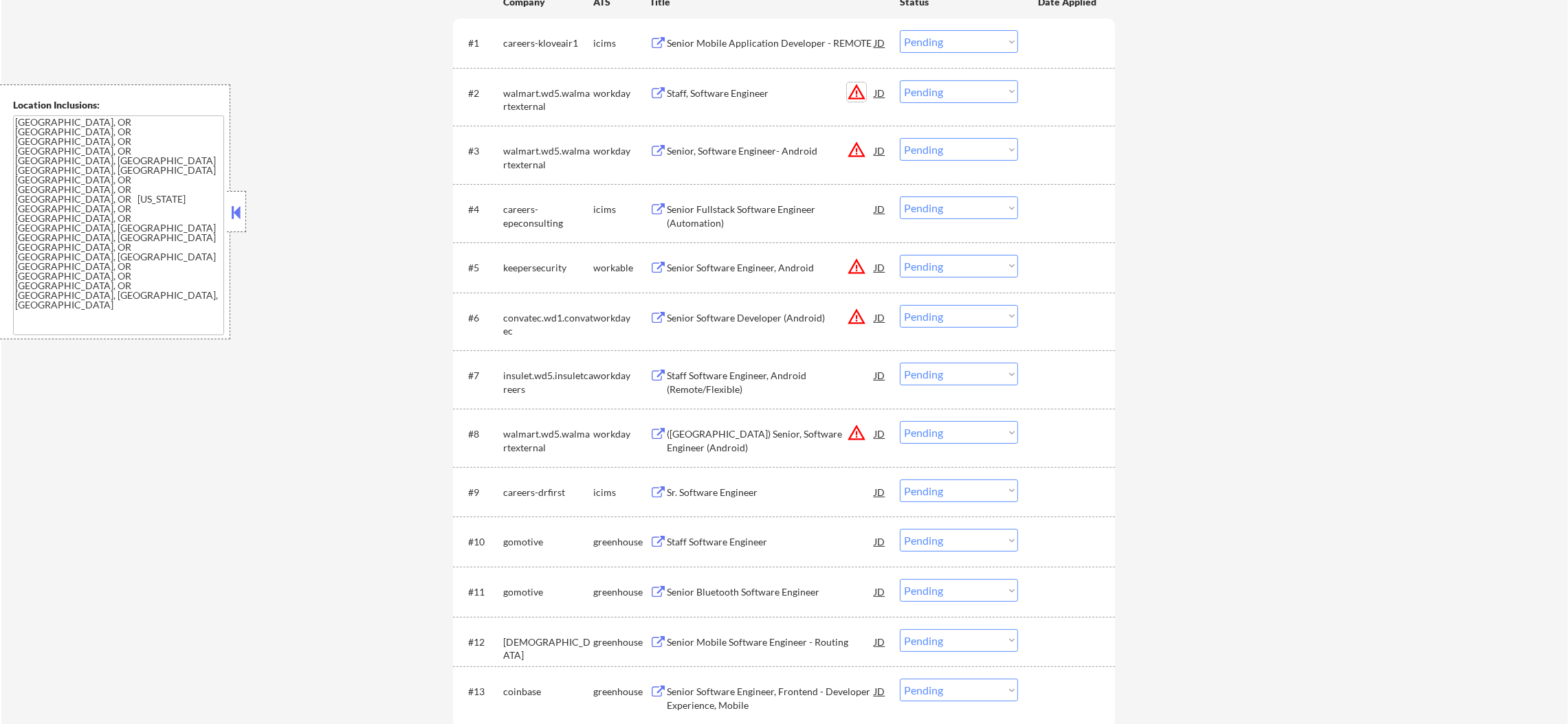
click at [852, 89] on button "warning_amber" at bounding box center [857, 93] width 20 height 20
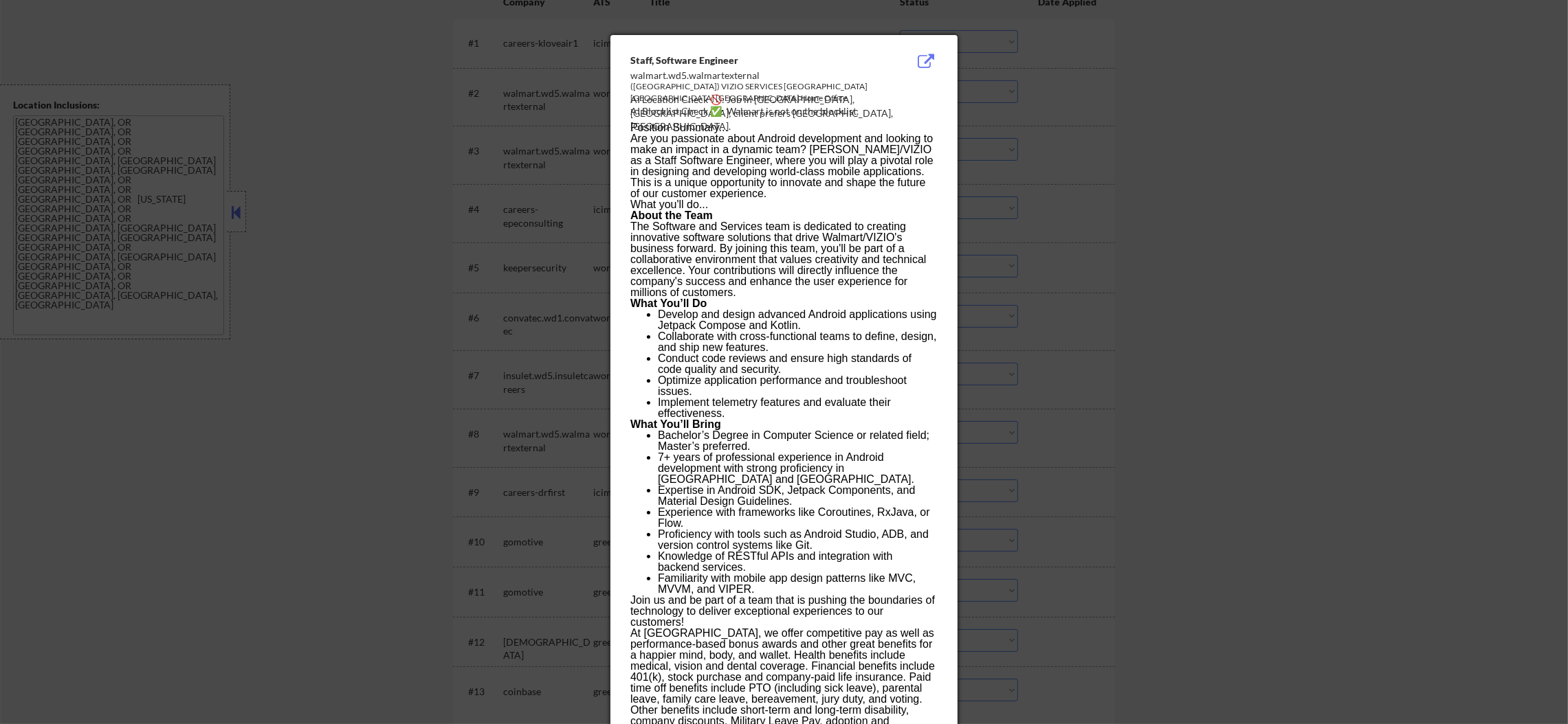
click at [1082, 115] on div at bounding box center [784, 362] width 1568 height 724
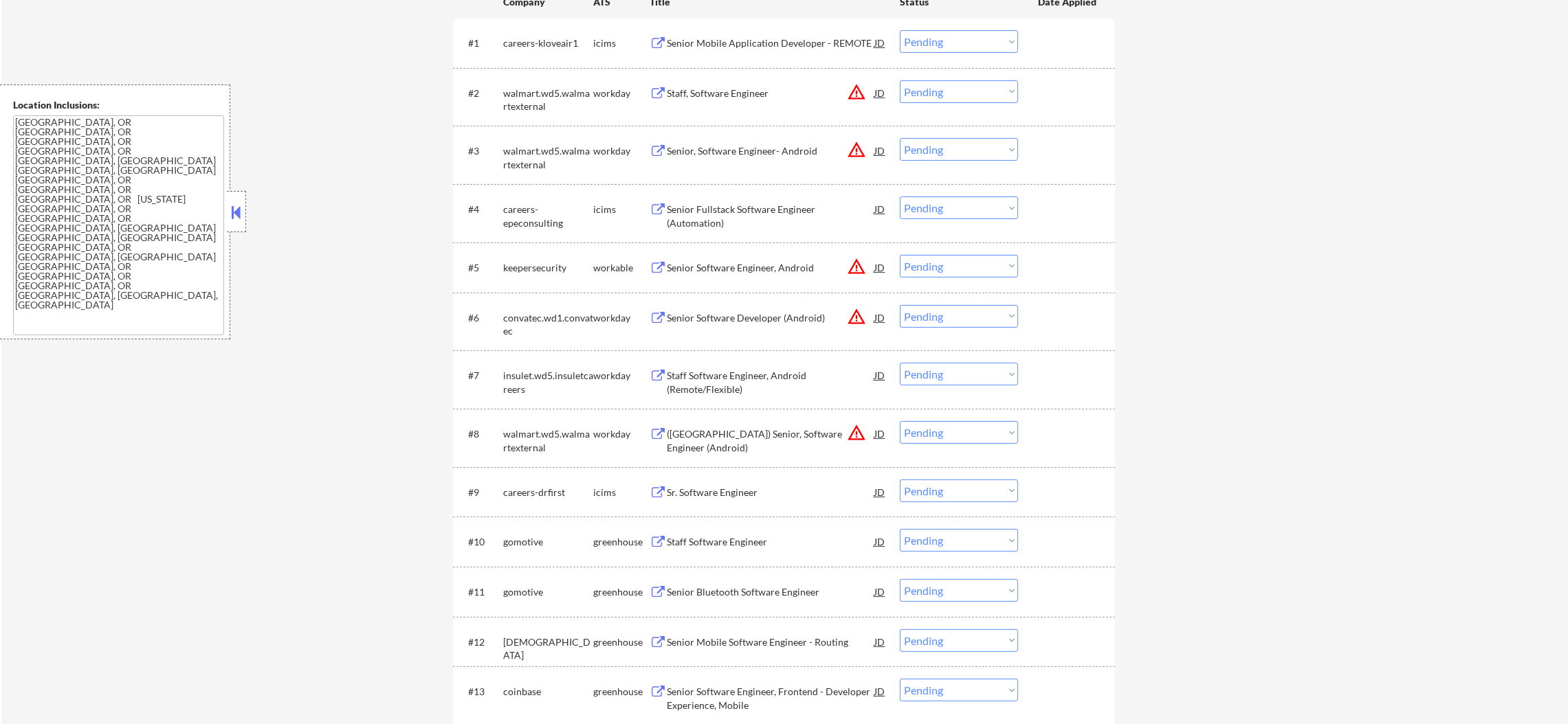
click at [926, 86] on select "Choose an option... Pending Applied Excluded (Questions) Excluded (Expired) Exc…" at bounding box center [959, 91] width 118 height 22
click at [900, 80] on select "Choose an option... Pending Applied Excluded (Questions) Excluded (Expired) Exc…" at bounding box center [959, 91] width 118 height 22
select select ""pending""
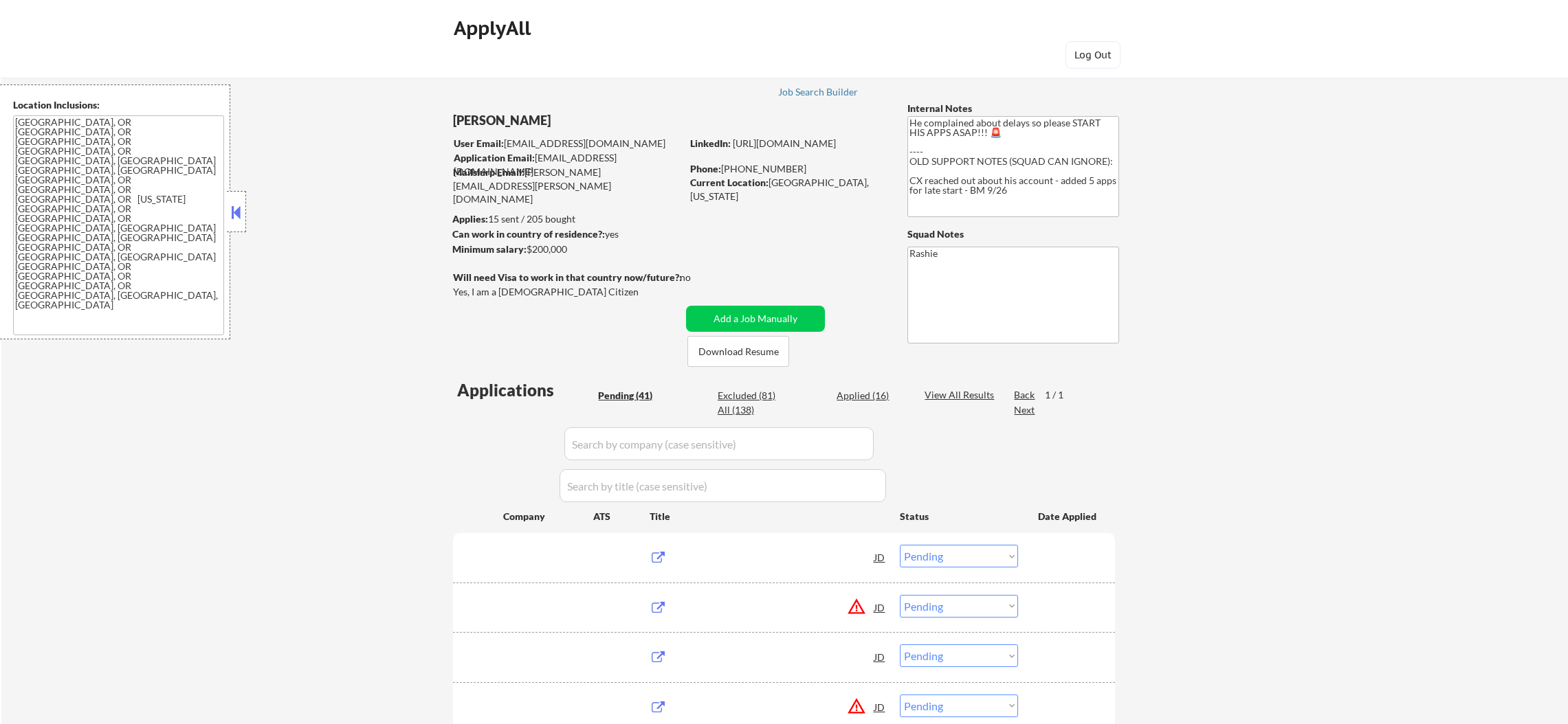
select select ""pending""
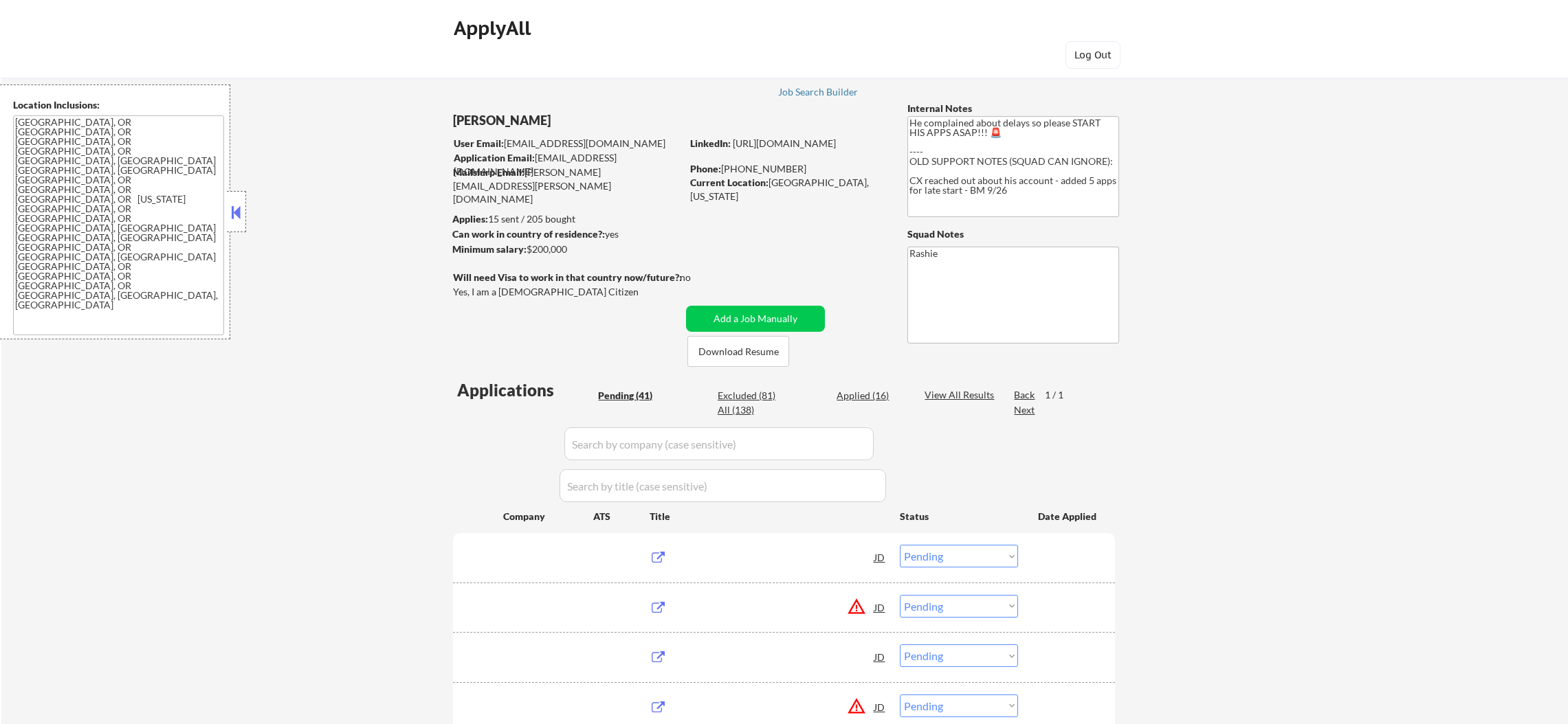
select select ""pending""
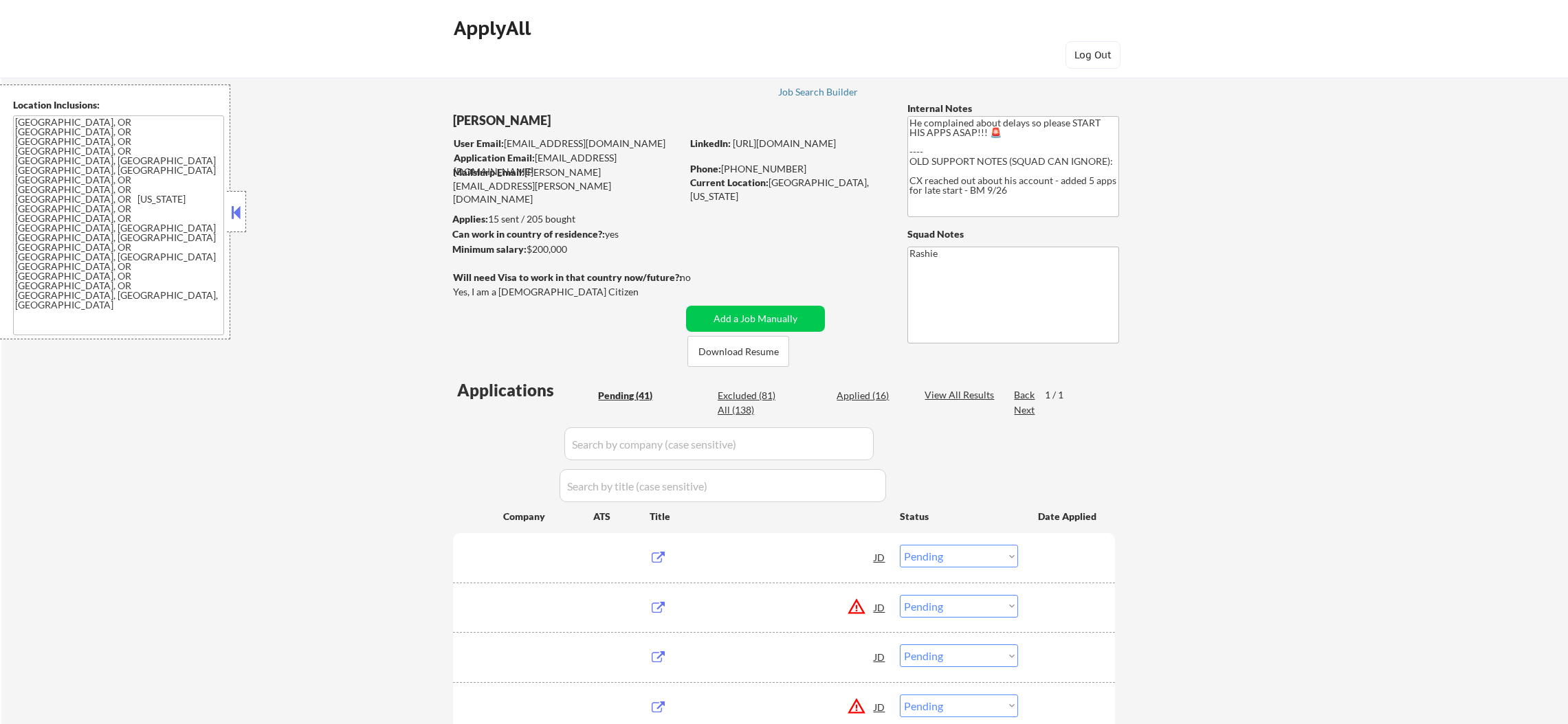
select select ""pending""
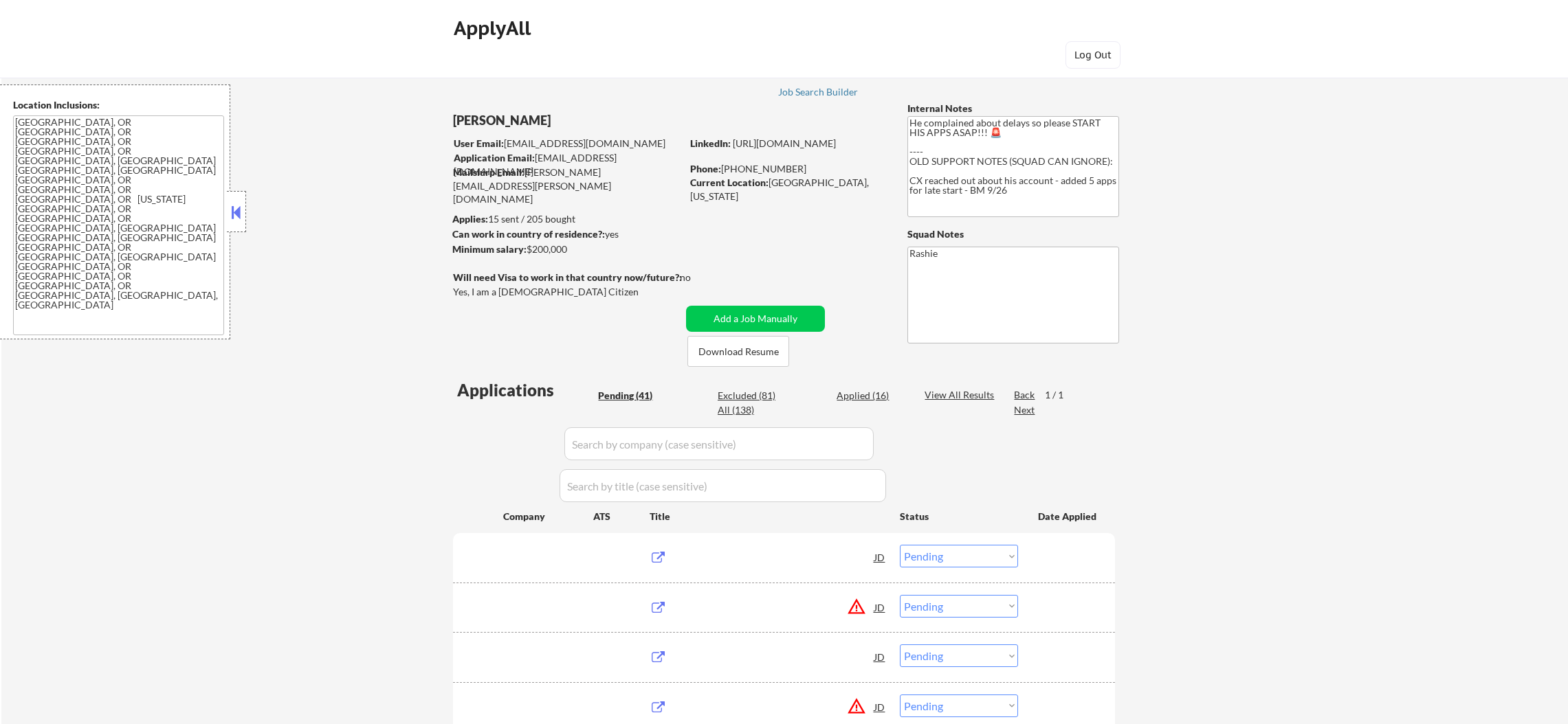
select select ""pending""
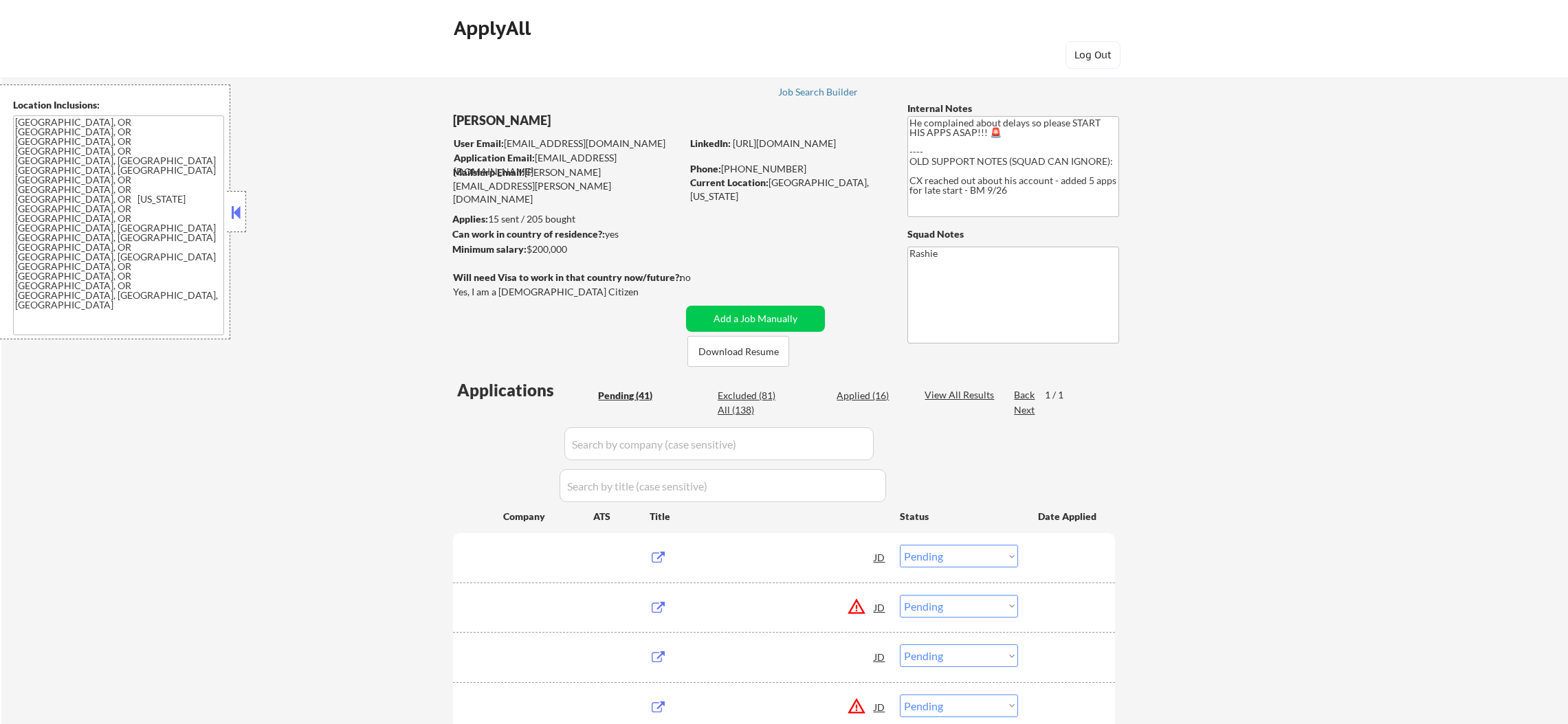
select select ""pending""
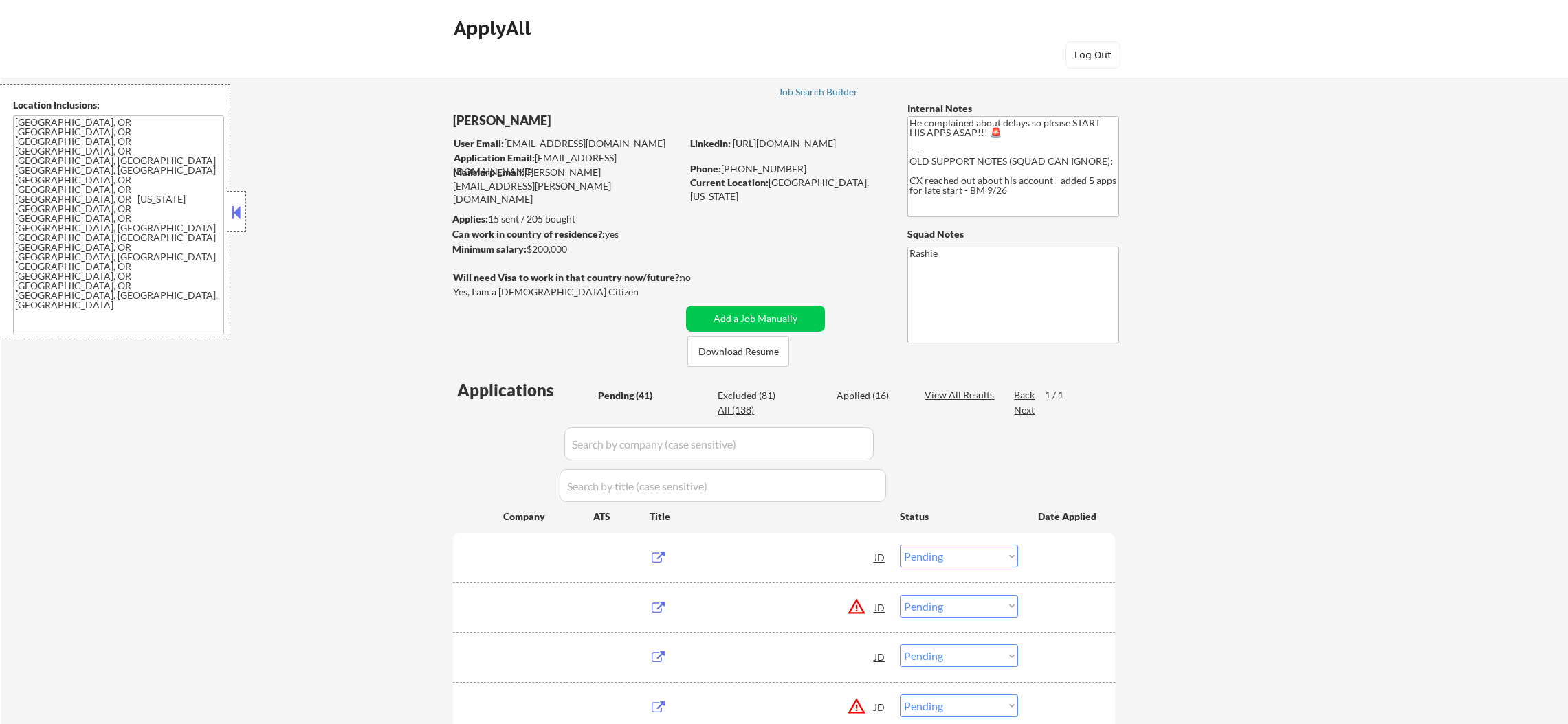
select select ""pending""
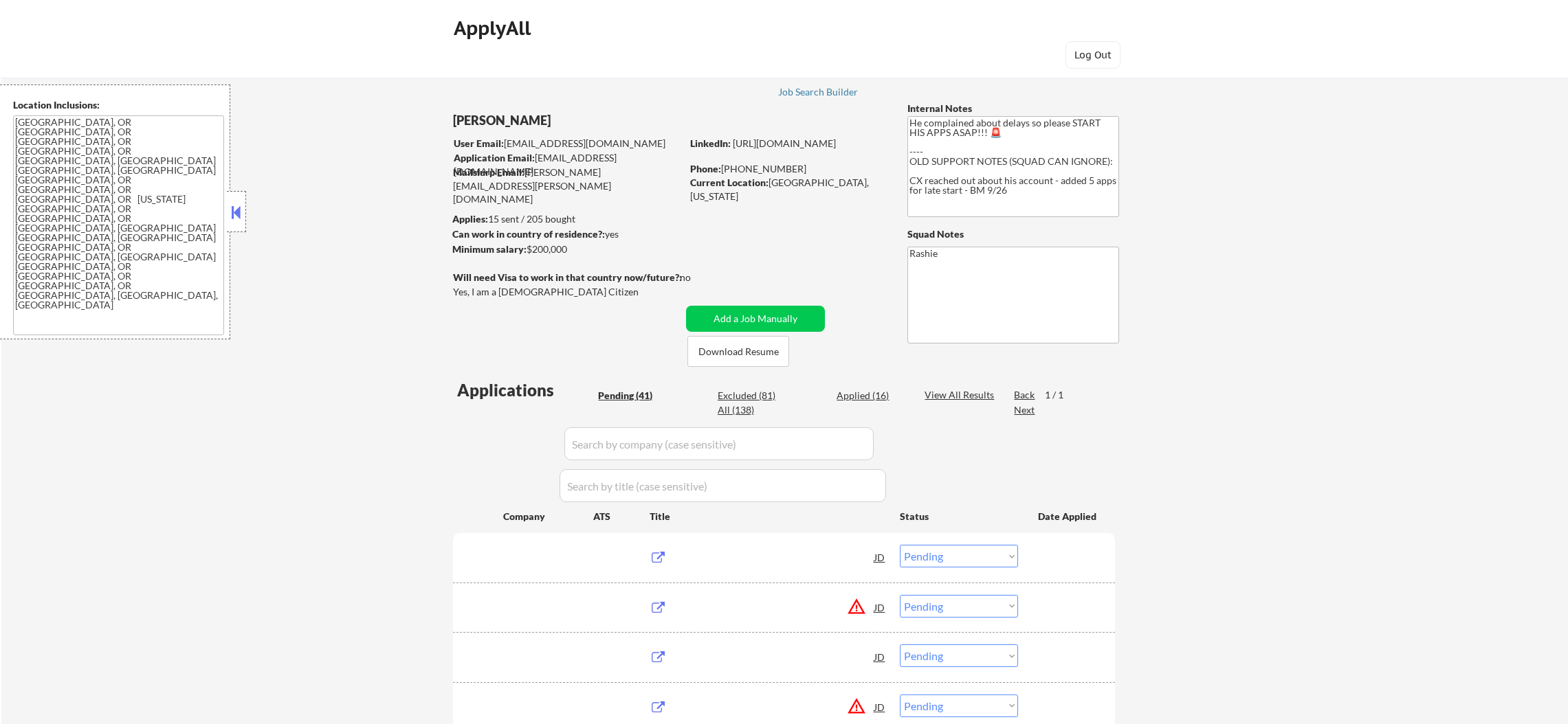
select select ""pending""
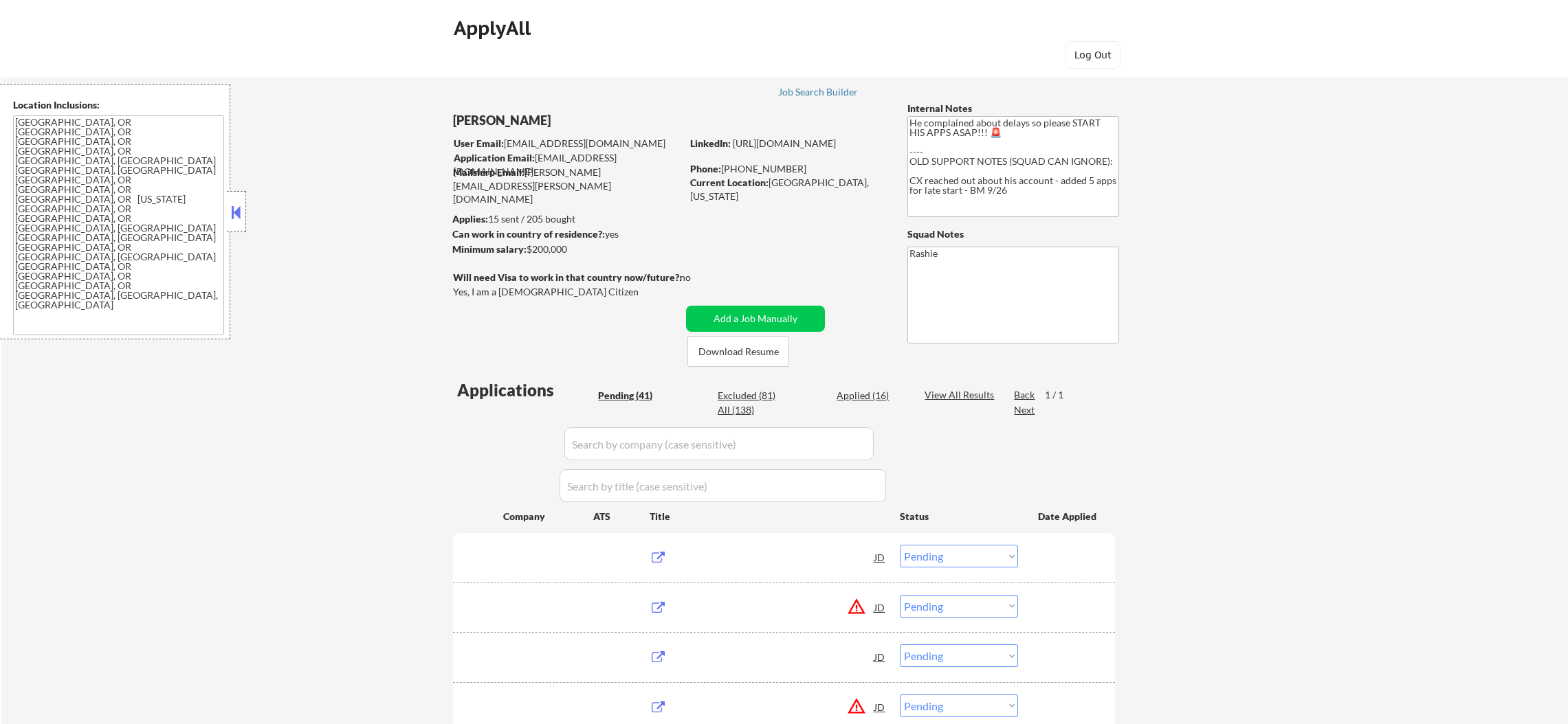
select select ""pending""
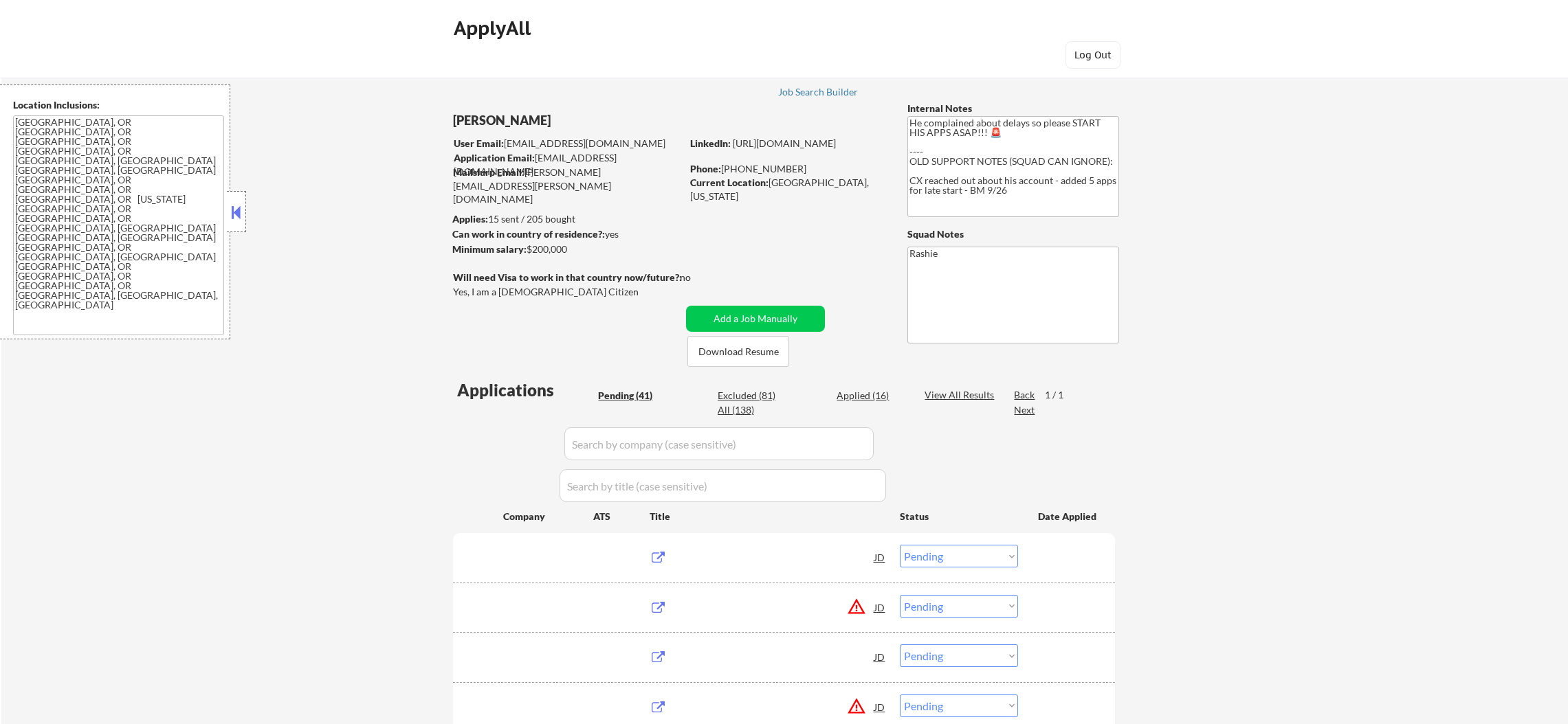
select select ""pending""
